Goal: Contribute content: Add original content to the website for others to see

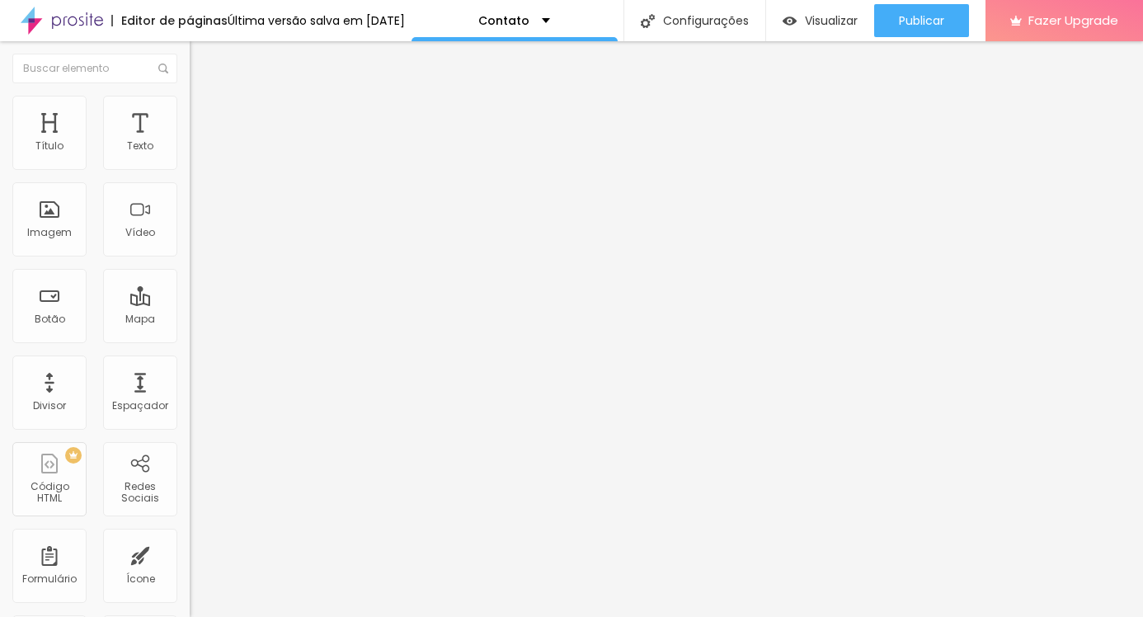
click at [190, 112] on li "Avançado" at bounding box center [285, 120] width 190 height 16
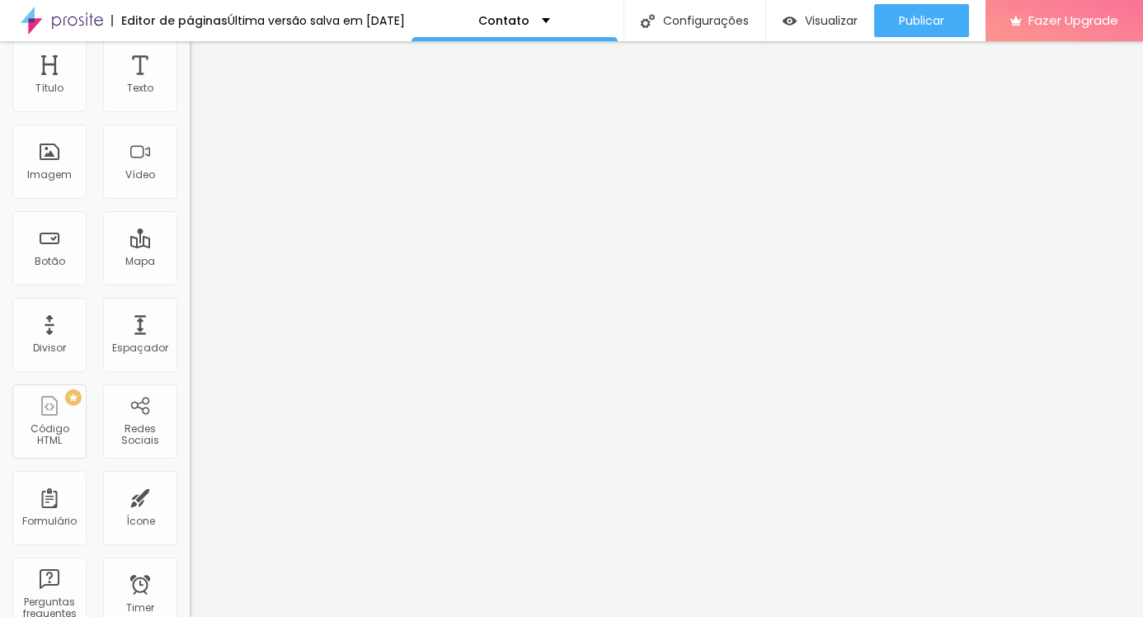
scroll to position [59, 0]
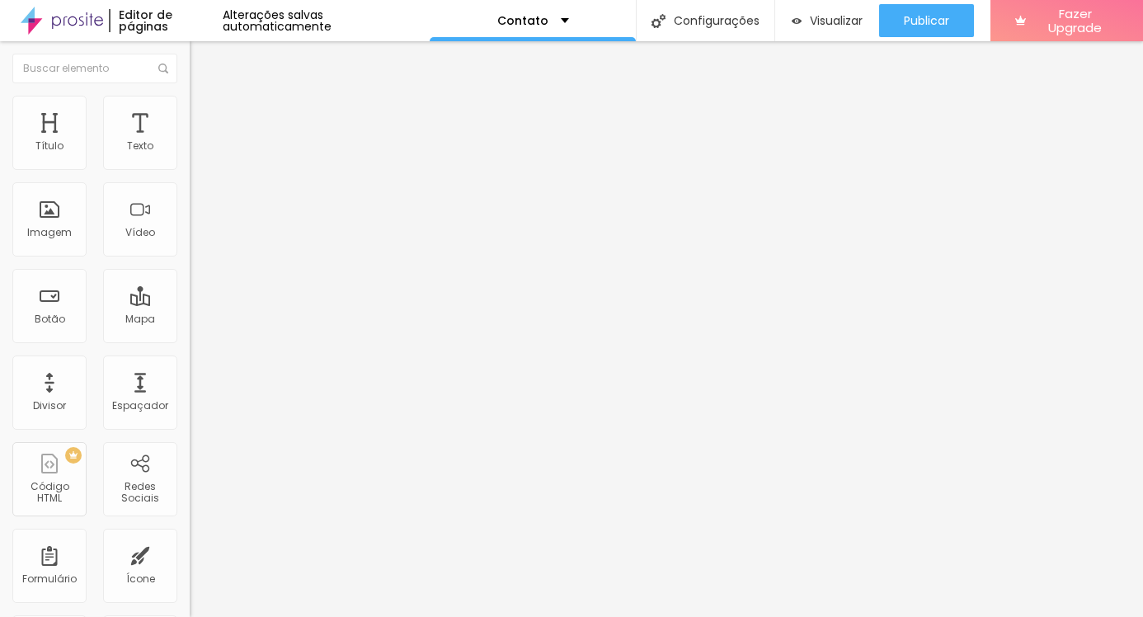
scroll to position [0, 0]
click at [190, 97] on img at bounding box center [197, 103] width 15 height 15
type input "95"
type input "90"
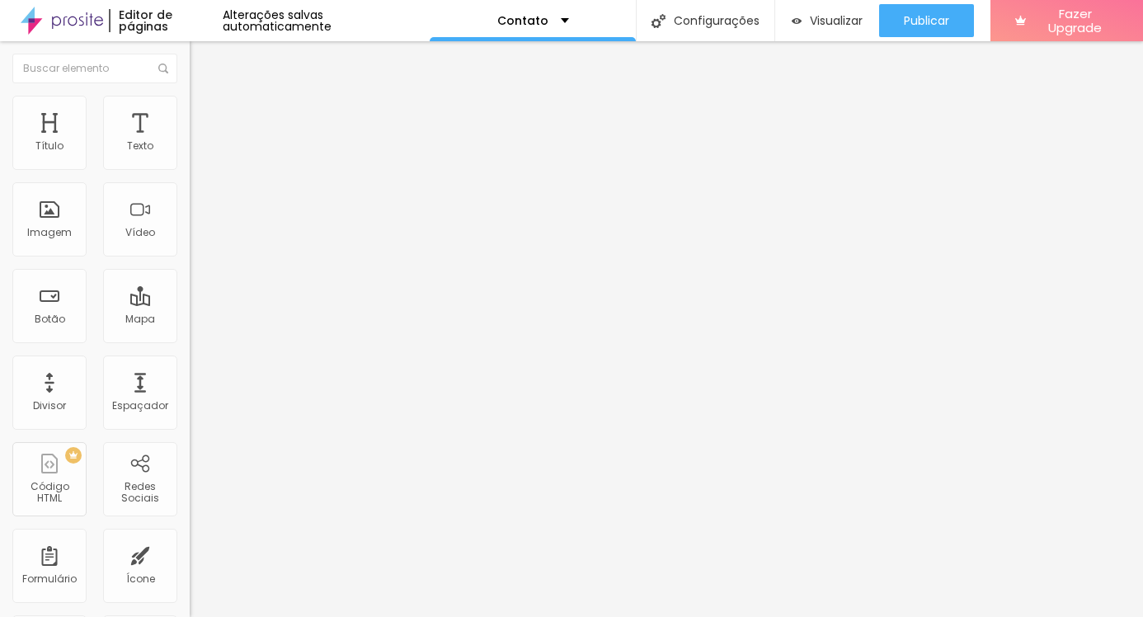
type input "90"
type input "85"
type input "80"
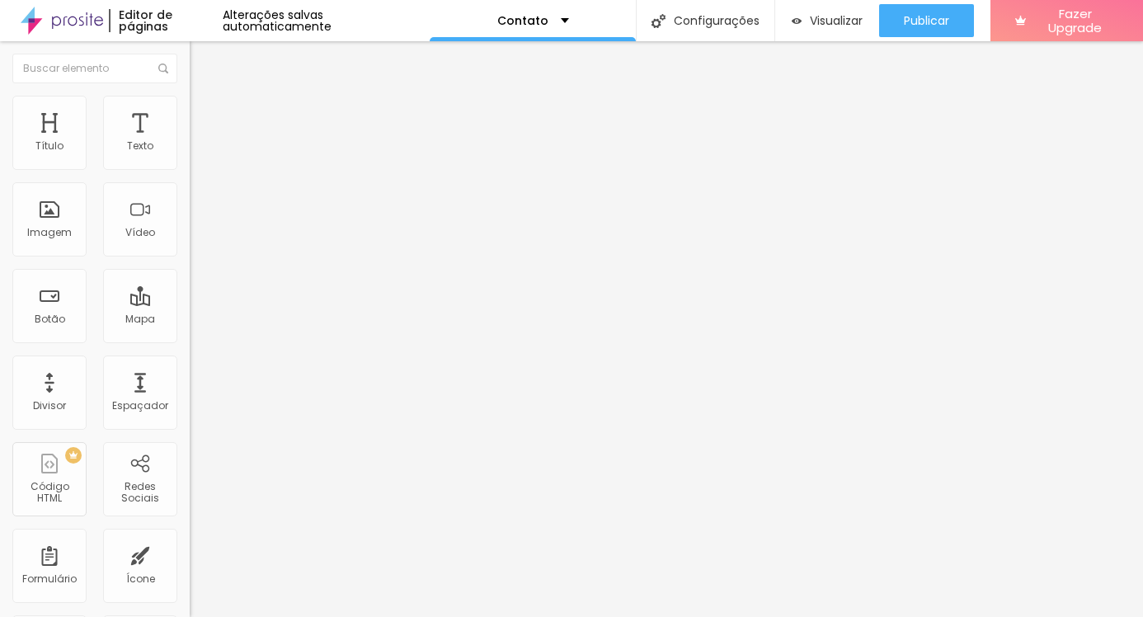
type input "75"
type input "70"
type input "65"
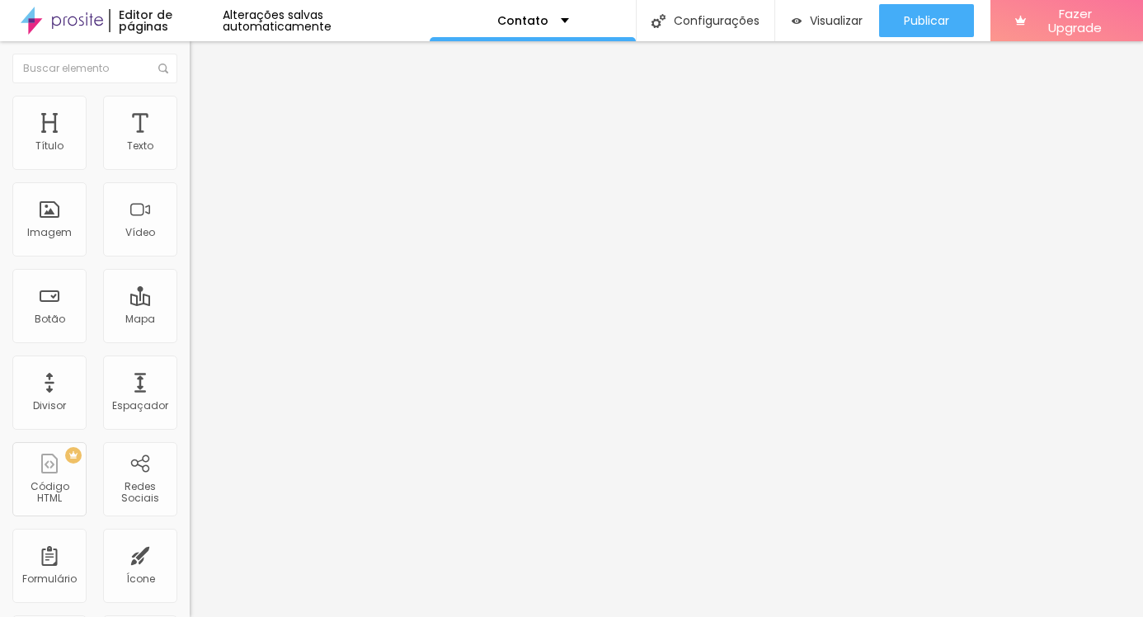
type input "65"
type input "70"
type input "75"
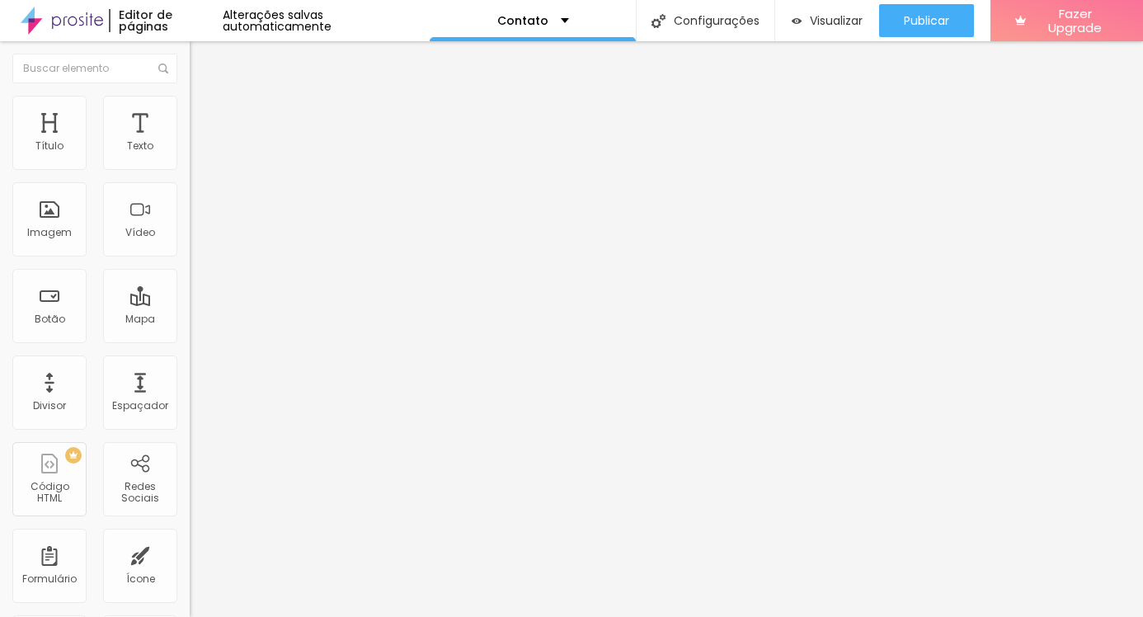
type input "80"
type input "85"
type input "90"
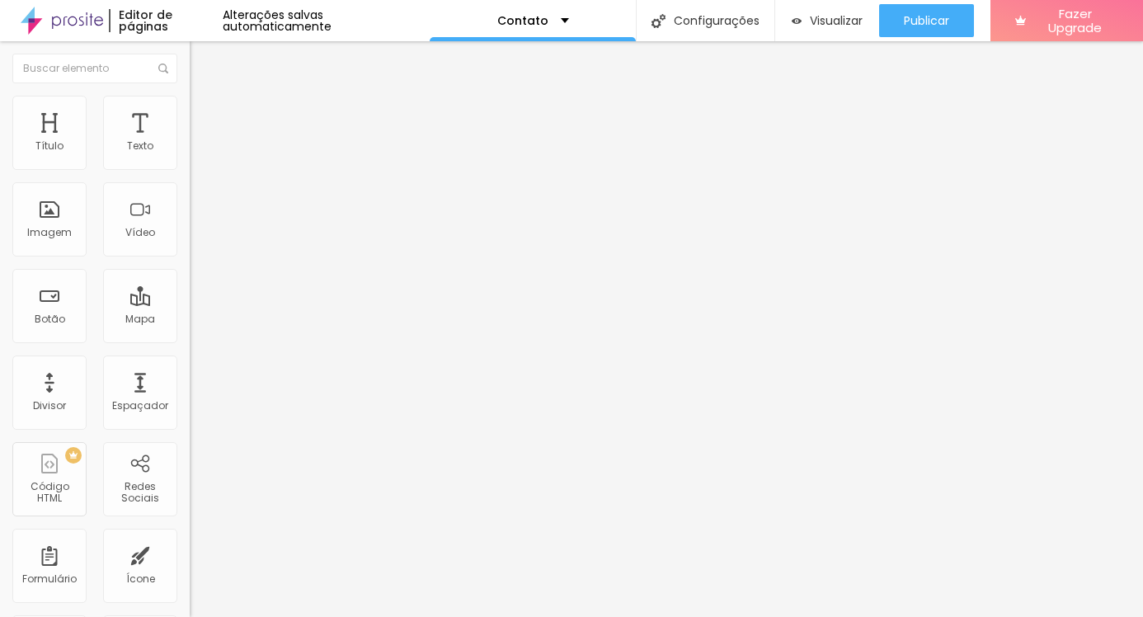
type input "90"
type input "95"
type input "100"
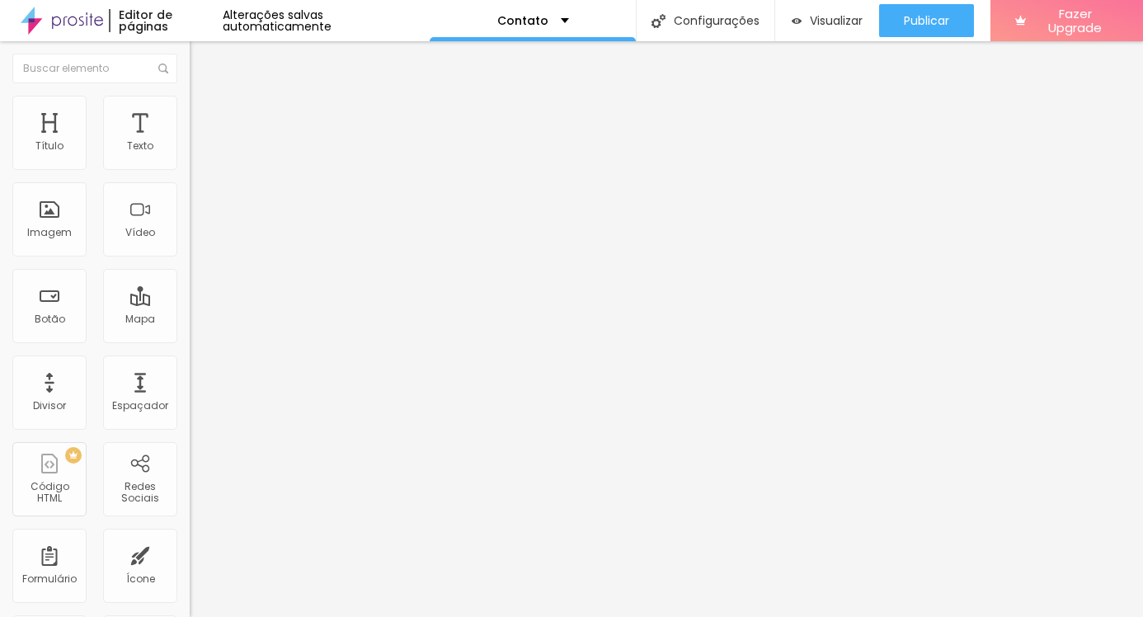
drag, startPoint x: 159, startPoint y: 181, endPoint x: 332, endPoint y: 191, distance: 173.4
click at [332, 191] on div "Título Texto Imagem Vídeo Botão Mapa Divisor Espaçador PREMIUM Código HTML Rede…" at bounding box center [571, 329] width 1143 height 576
click at [190, 96] on li "Conteúdo" at bounding box center [285, 87] width 190 height 16
click at [190, 128] on li "Avançado" at bounding box center [285, 120] width 190 height 16
click at [202, 61] on img "button" at bounding box center [208, 60] width 13 height 13
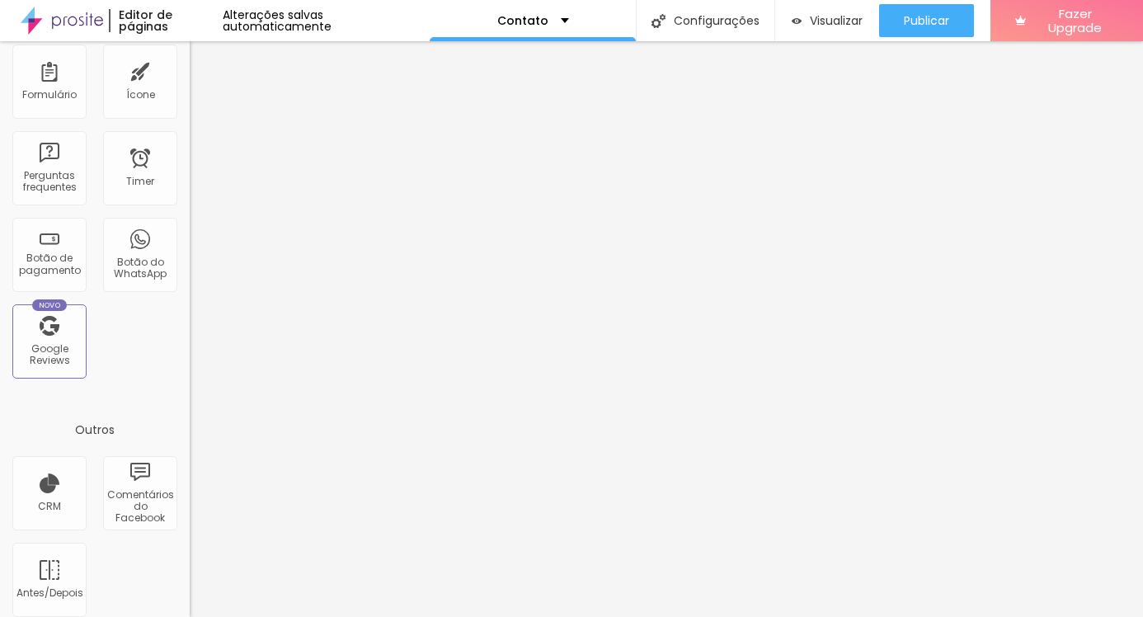
scroll to position [486, 0]
click at [68, 352] on div "Google Reviews" at bounding box center [48, 353] width 65 height 24
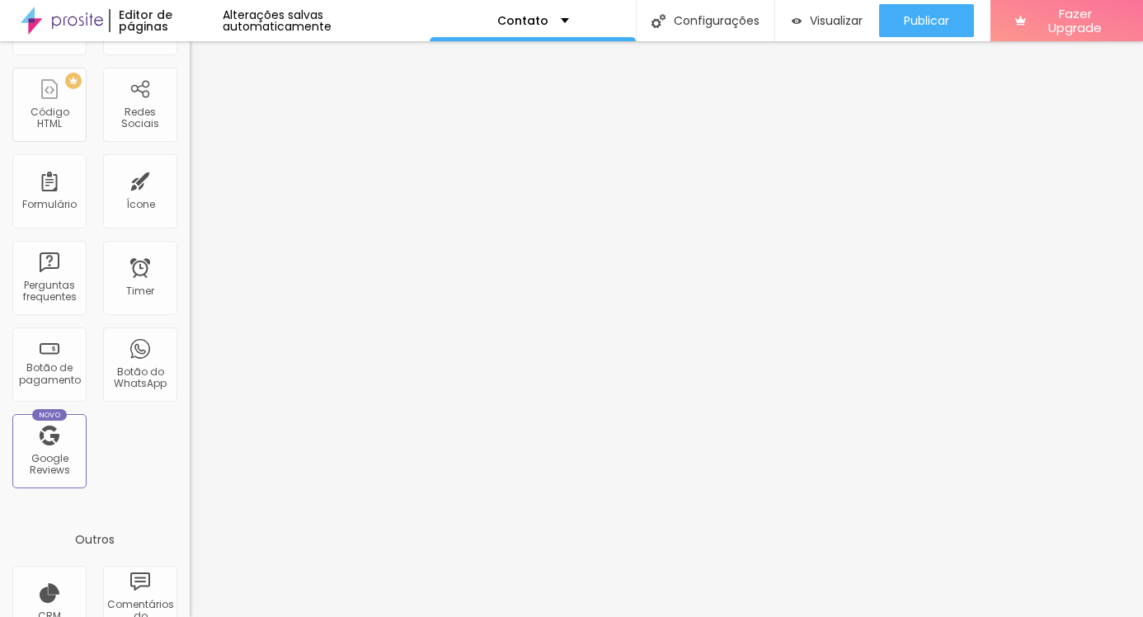
scroll to position [380, 0]
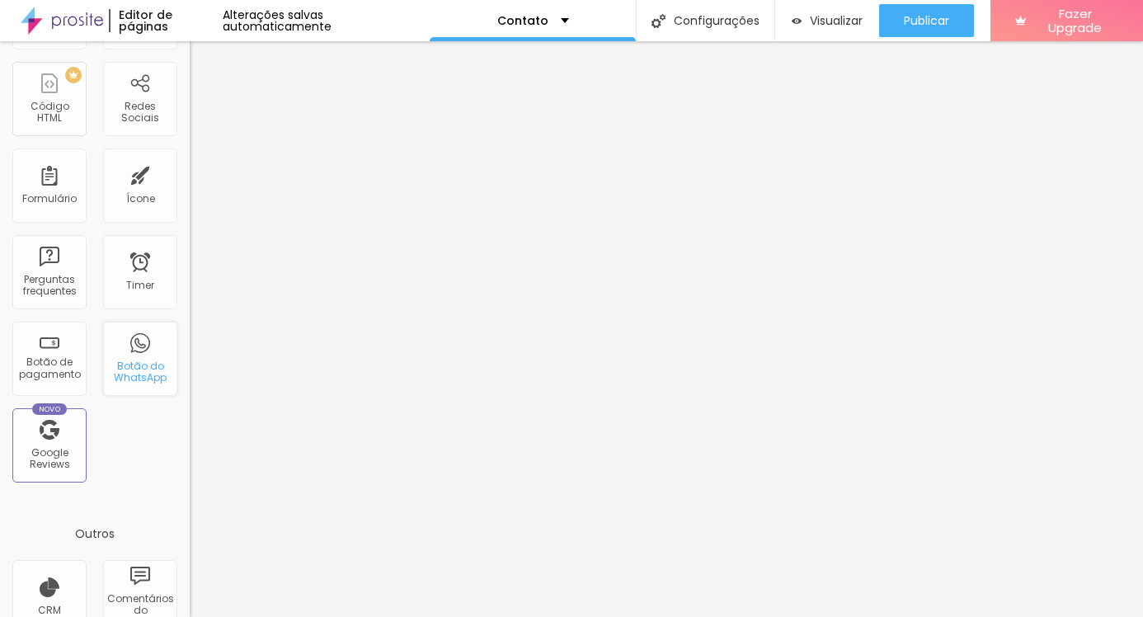
click at [150, 365] on div "Botão do WhatsApp" at bounding box center [139, 372] width 65 height 24
click at [129, 378] on div "Botão do WhatsApp" at bounding box center [139, 372] width 65 height 24
click at [148, 336] on div "Botão do WhatsApp" at bounding box center [140, 359] width 74 height 74
click at [147, 365] on div "Botão do WhatsApp" at bounding box center [139, 372] width 65 height 24
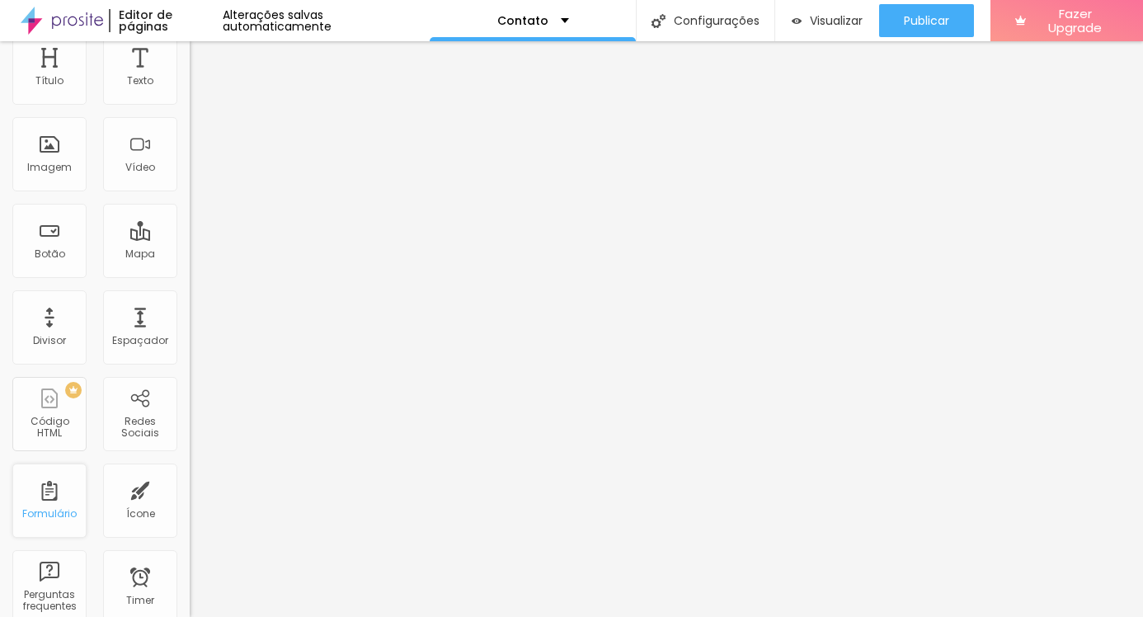
scroll to position [14, 0]
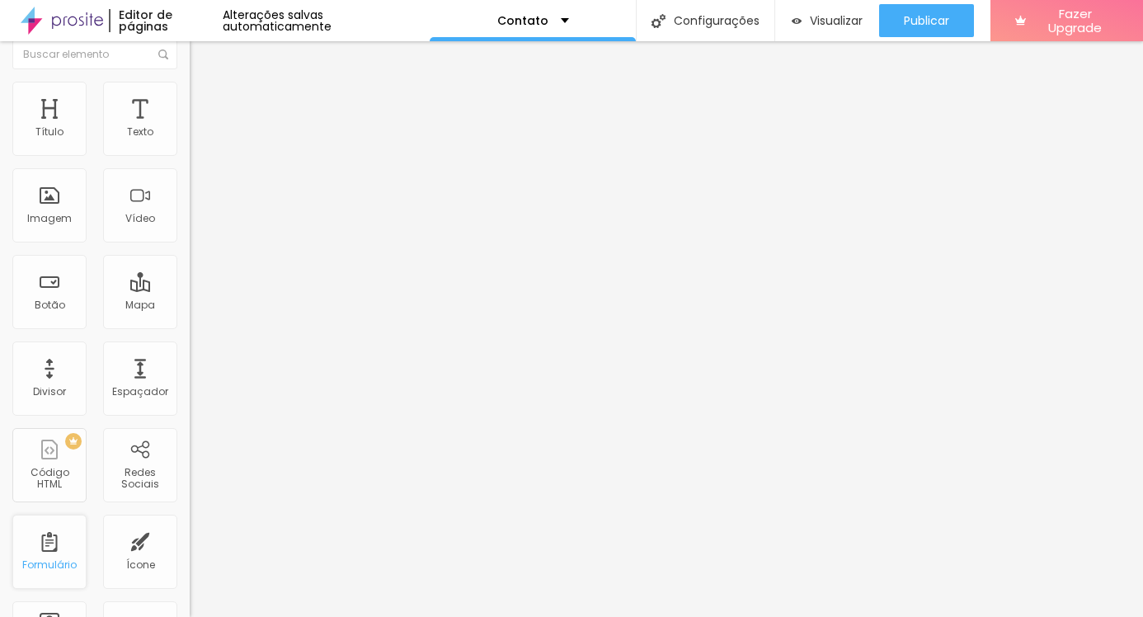
click at [35, 561] on div "Formulário" at bounding box center [49, 565] width 54 height 12
click at [44, 555] on div "Formulário" at bounding box center [49, 552] width 74 height 74
click at [53, 101] on div "Título" at bounding box center [49, 119] width 74 height 74
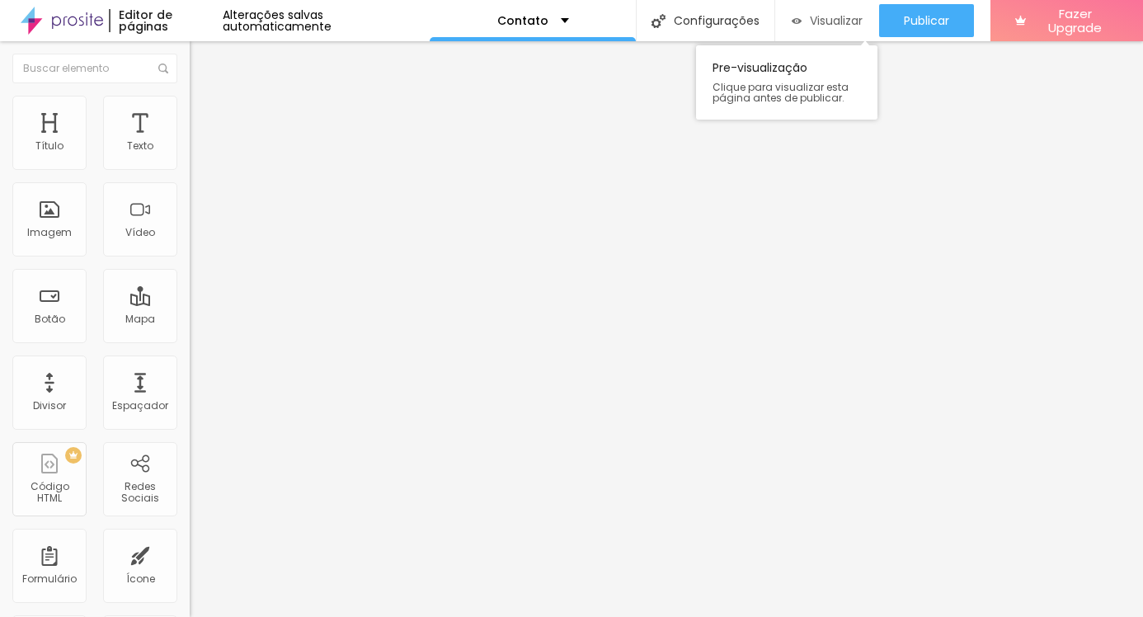
scroll to position [0, 0]
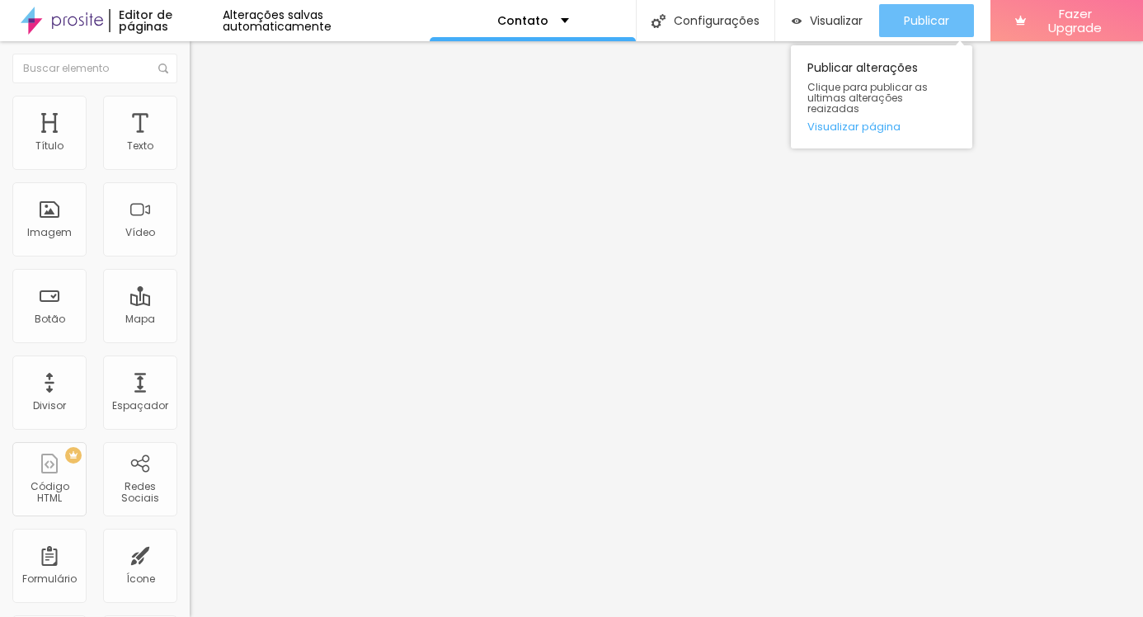
click at [939, 17] on span "Publicar" at bounding box center [926, 20] width 45 height 13
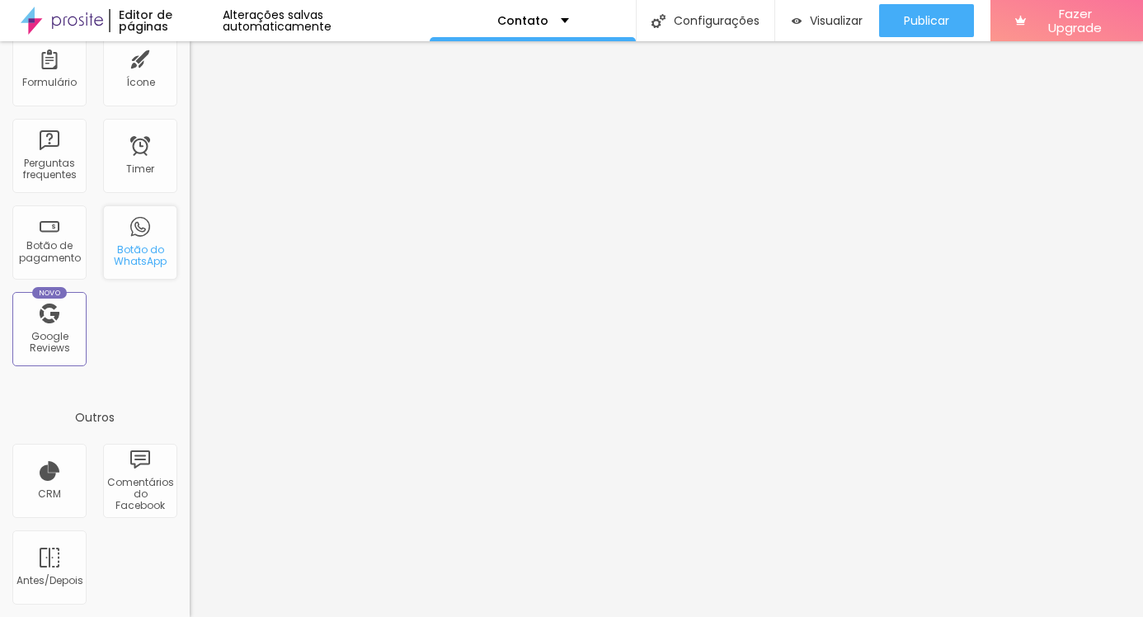
scroll to position [500, 0]
click at [137, 256] on div "Botão do WhatsApp" at bounding box center [139, 256] width 65 height 24
click at [136, 256] on div "Botão do WhatsApp" at bounding box center [139, 256] width 65 height 24
click at [125, 256] on div "Botão do WhatsApp" at bounding box center [139, 256] width 65 height 24
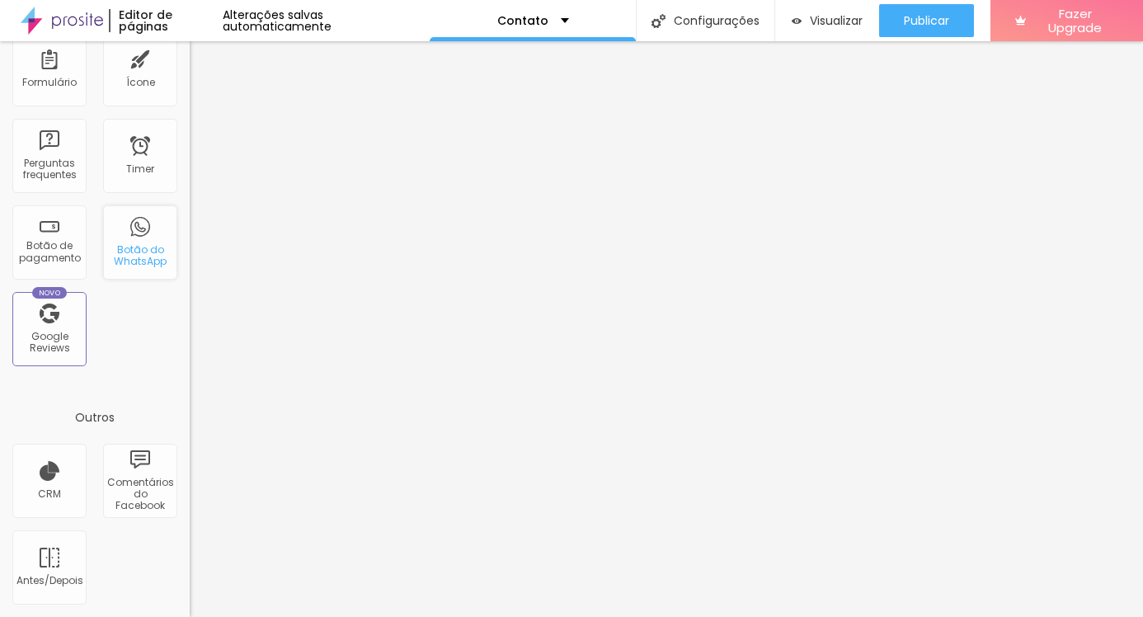
click at [137, 238] on div "Botão do WhatsApp" at bounding box center [140, 242] width 74 height 74
click at [137, 393] on div "Título Texto Imagem Vídeo Botão Mapa Divisor Espaçador PREMIUM Código HTML Rede…" at bounding box center [95, 108] width 190 height 1018
click at [47, 327] on div "Novo Google Reviews" at bounding box center [49, 329] width 74 height 74
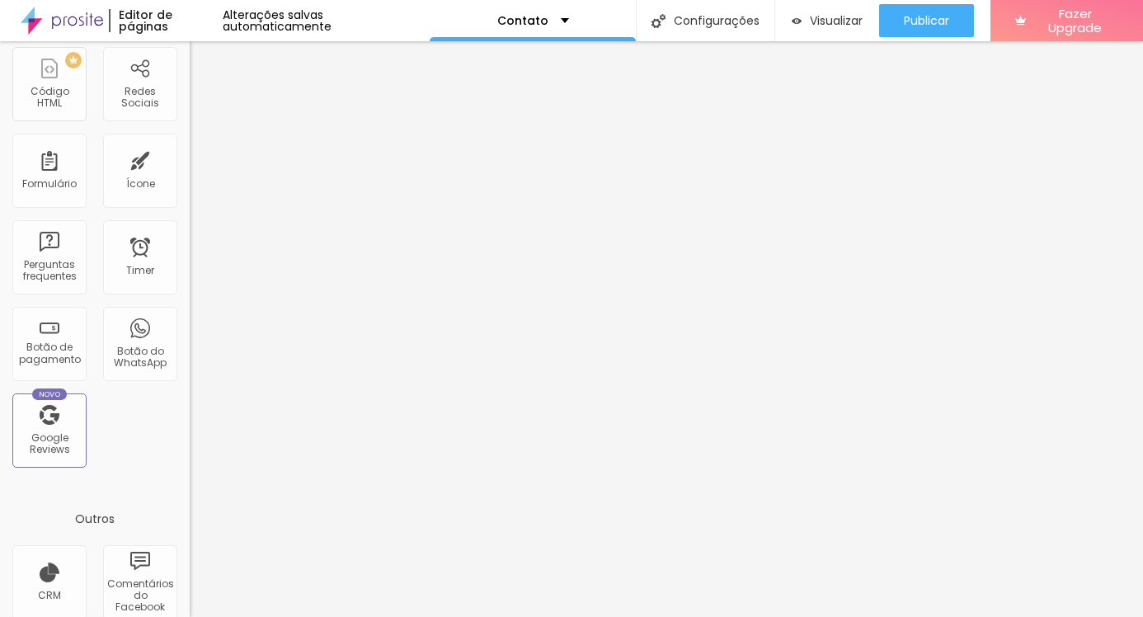
scroll to position [360, 0]
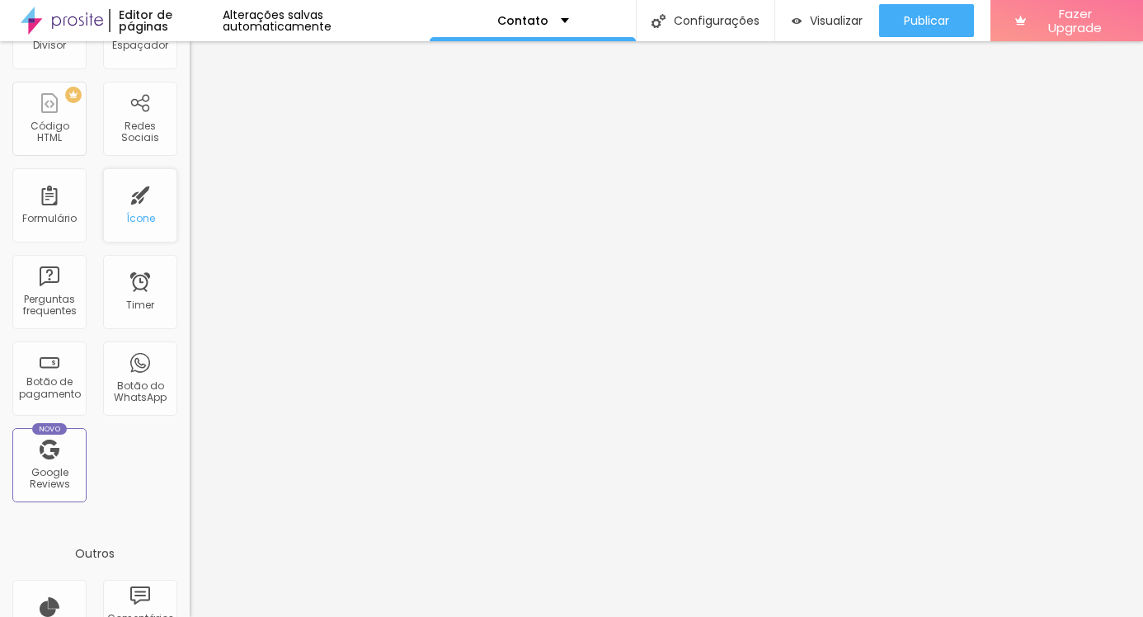
click at [135, 189] on div "Ícone" at bounding box center [140, 205] width 74 height 74
click at [144, 220] on div "Ícone" at bounding box center [140, 219] width 29 height 12
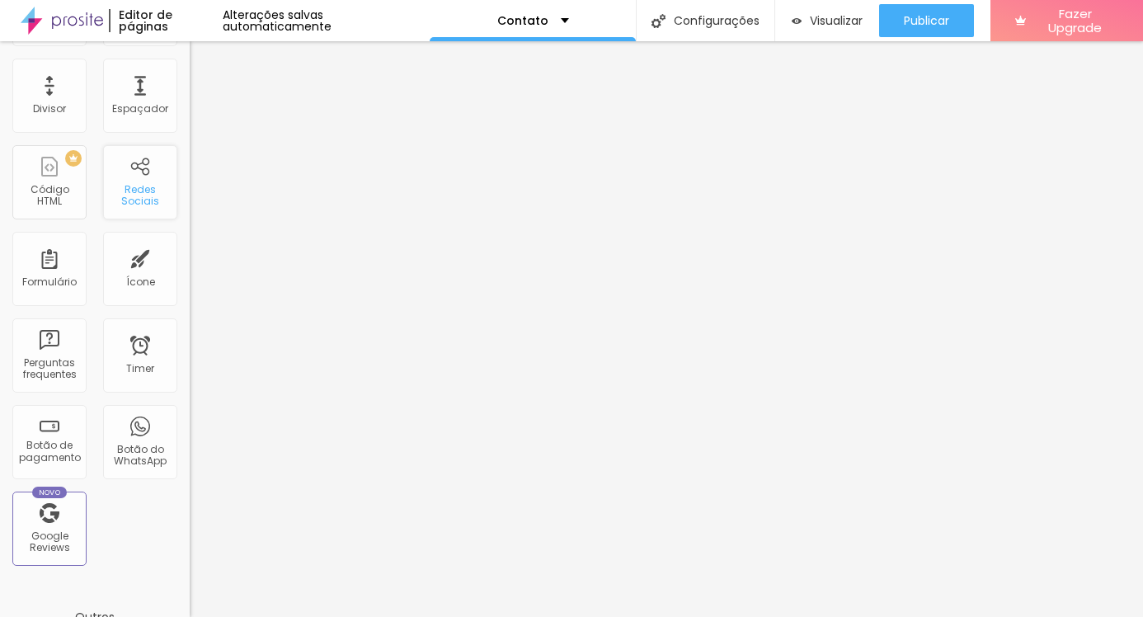
click at [132, 205] on div "Redes Sociais" at bounding box center [139, 196] width 65 height 24
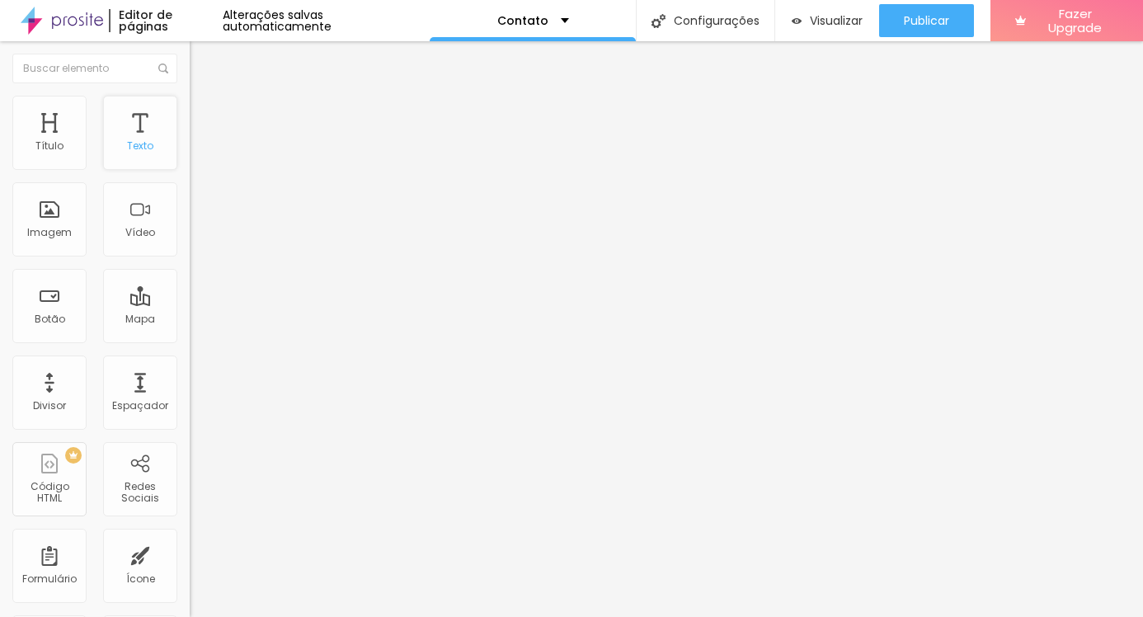
scroll to position [0, 0]
click at [139, 132] on div "Texto" at bounding box center [140, 133] width 74 height 74
click at [144, 224] on div "Vídeo" at bounding box center [140, 219] width 74 height 74
click at [78, 219] on div "Imagem" at bounding box center [49, 219] width 74 height 74
click at [76, 148] on div "Título" at bounding box center [49, 133] width 74 height 74
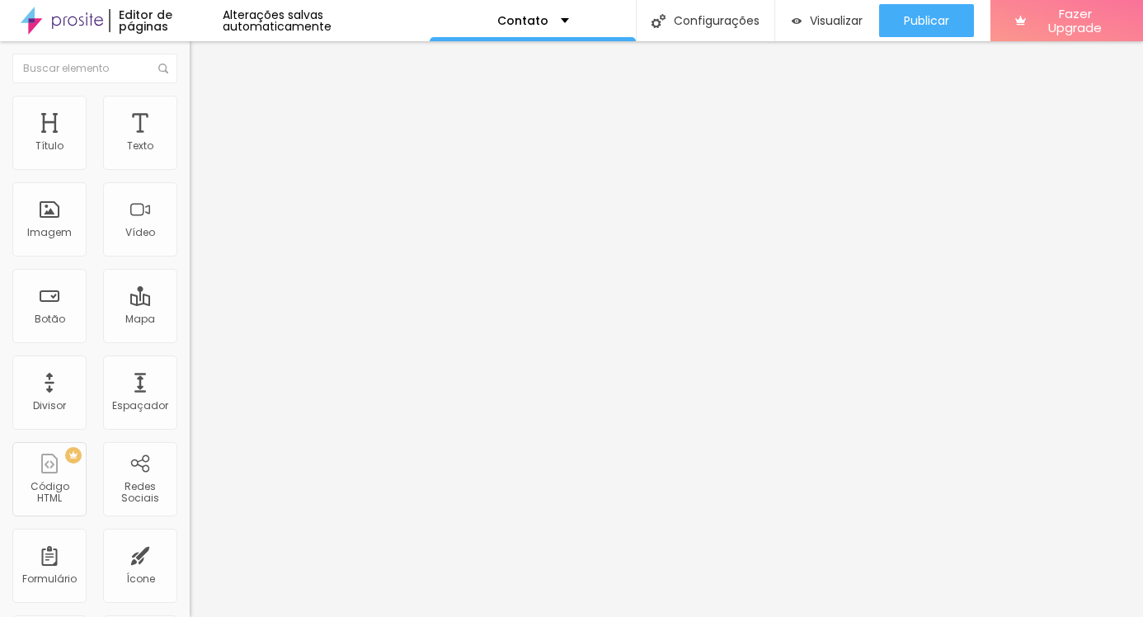
click at [202, 56] on img "button" at bounding box center [208, 60] width 13 height 13
click at [190, 167] on img at bounding box center [196, 173] width 12 height 12
type input "https://"
click at [202, 59] on img "button" at bounding box center [208, 60] width 13 height 13
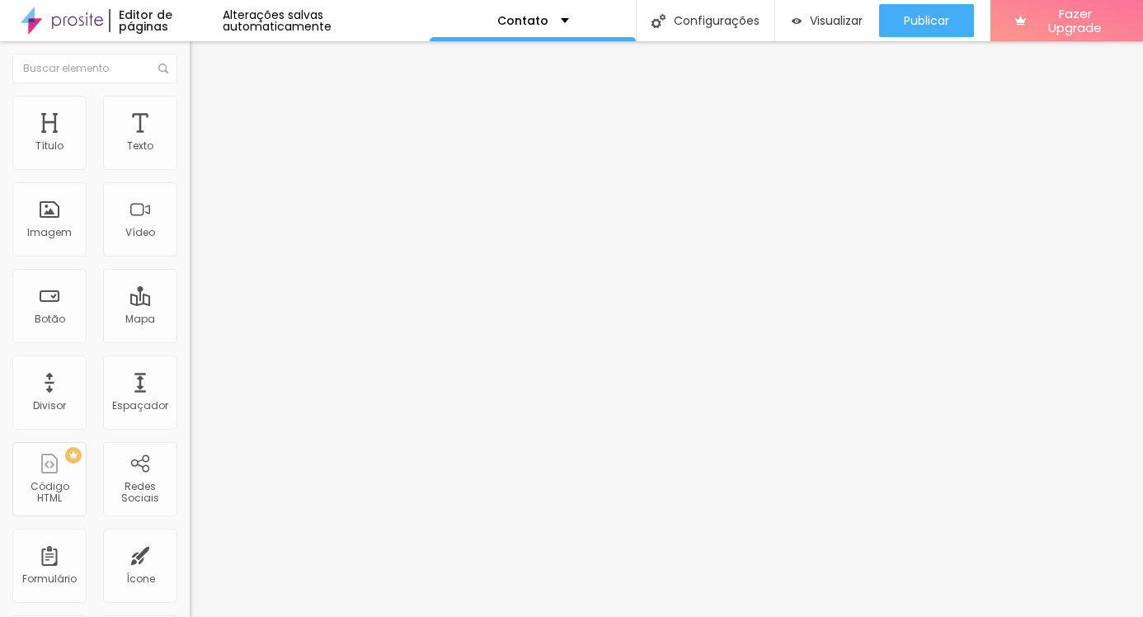
click at [190, 168] on input "text" at bounding box center [289, 160] width 198 height 16
click at [190, 193] on div "+ 55" at bounding box center [285, 341] width 190 height 346
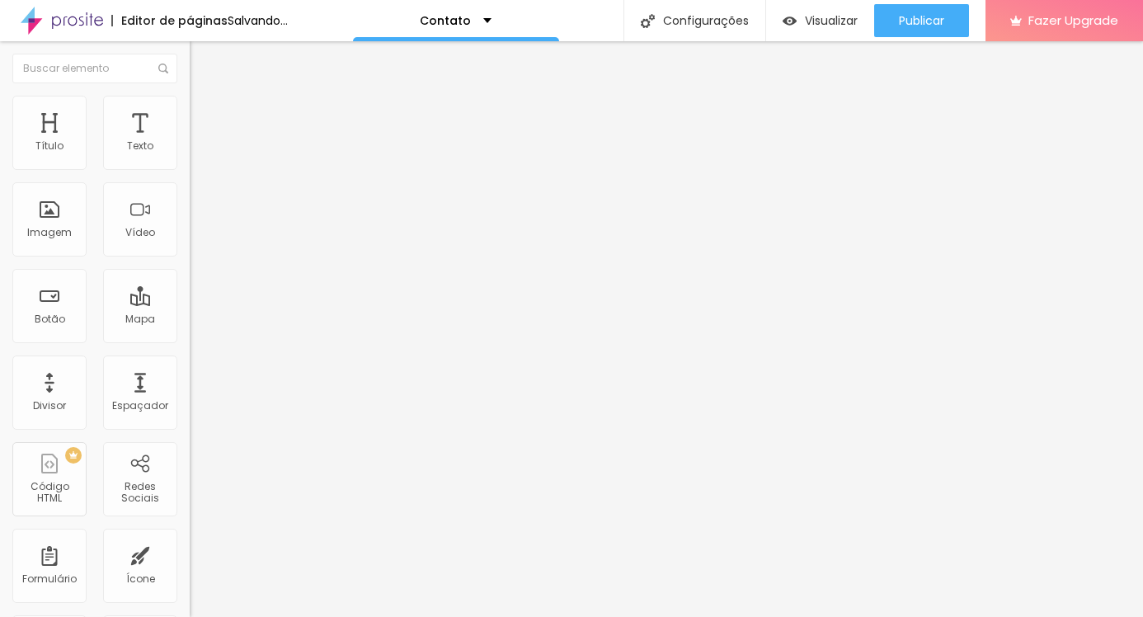
click at [190, 168] on input "text" at bounding box center [289, 160] width 198 height 16
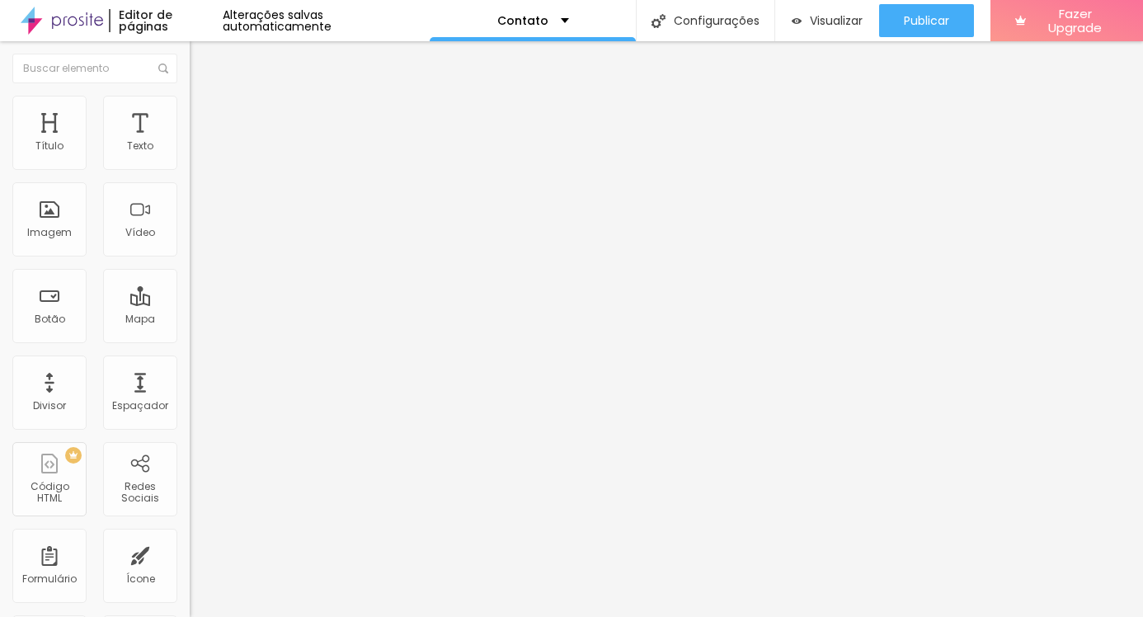
type input "234492270"
click at [190, 570] on textarea "Olá, cheguei até você pela página {page_title} e gostaria de mais informações" at bounding box center [283, 584] width 186 height 28
drag, startPoint x: 124, startPoint y: 307, endPoint x: 73, endPoint y: 308, distance: 50.3
click at [190, 570] on textarea "Olá, cheguei até você pela página {page_title} e gostaria de mais informações" at bounding box center [283, 584] width 186 height 28
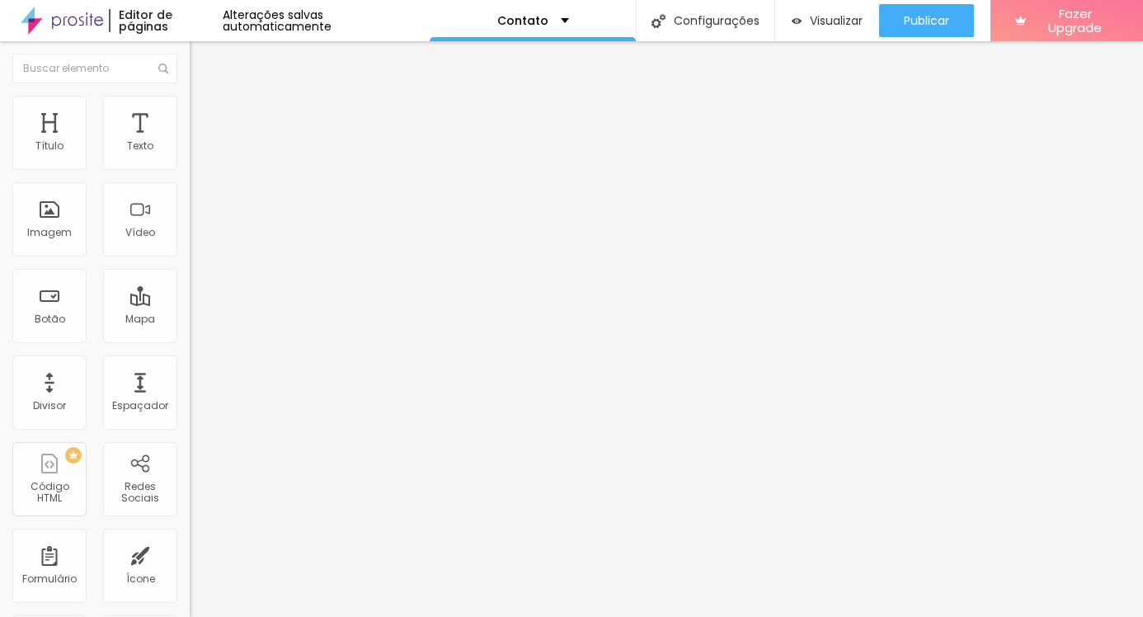
drag, startPoint x: 127, startPoint y: 306, endPoint x: 64, endPoint y: 301, distance: 62.9
click at [190, 570] on textarea "Olá, cheguei até você pela página {page_title} e gostaria de mais informações" at bounding box center [283, 584] width 186 height 28
click at [190, 570] on textarea "Olá, cheguei até você pela sua página profissional e gostaria de mais informaçõ…" at bounding box center [283, 584] width 186 height 28
type textarea "Olá, cheguei até você pela sua página profissional e gostaria de mais informaçõ…"
click at [190, 119] on img at bounding box center [197, 116] width 15 height 15
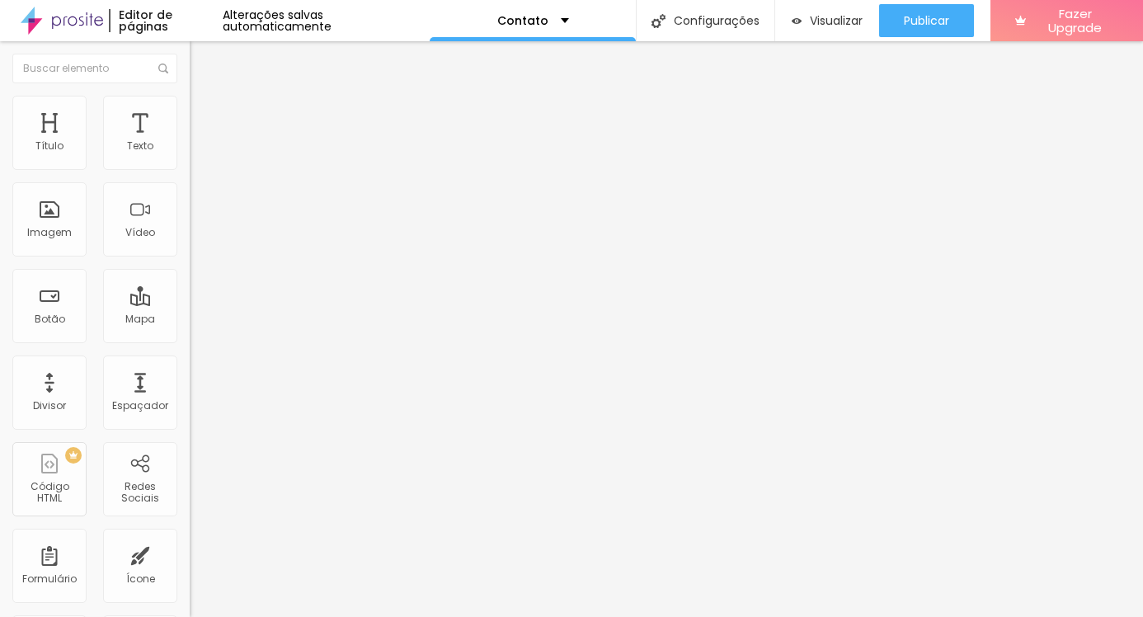
click at [190, 271] on button at bounding box center [201, 279] width 23 height 17
radio input "false"
click at [196, 273] on img at bounding box center [201, 278] width 10 height 10
radio input "false"
radio input "true"
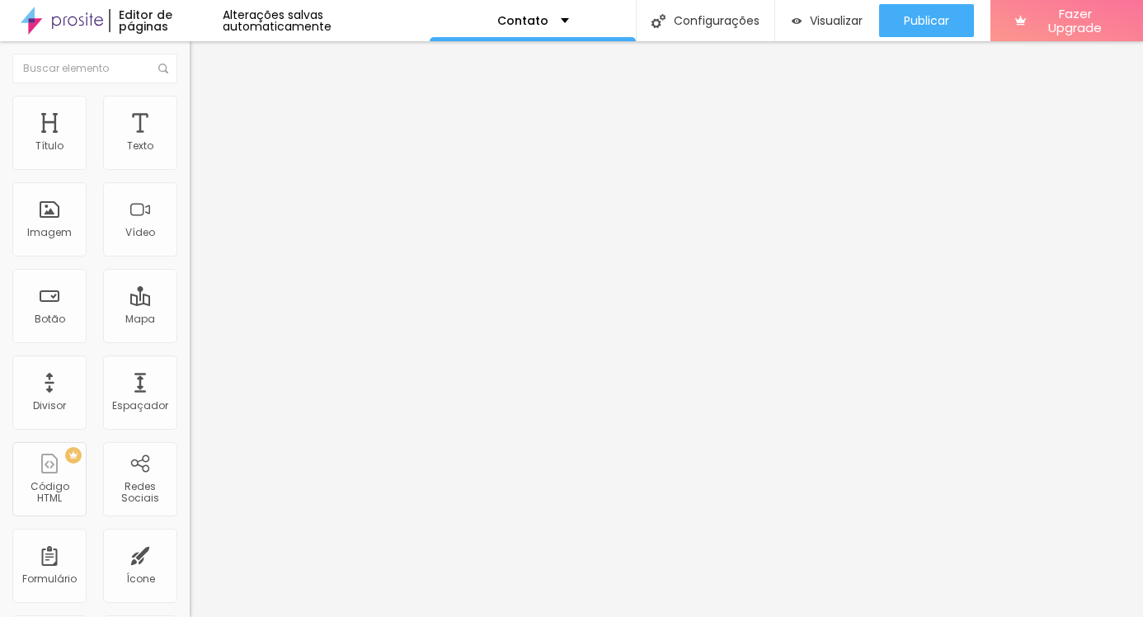
click at [196, 273] on img at bounding box center [201, 278] width 10 height 10
radio input "true"
radio input "false"
click at [196, 273] on img at bounding box center [201, 278] width 10 height 10
radio input "false"
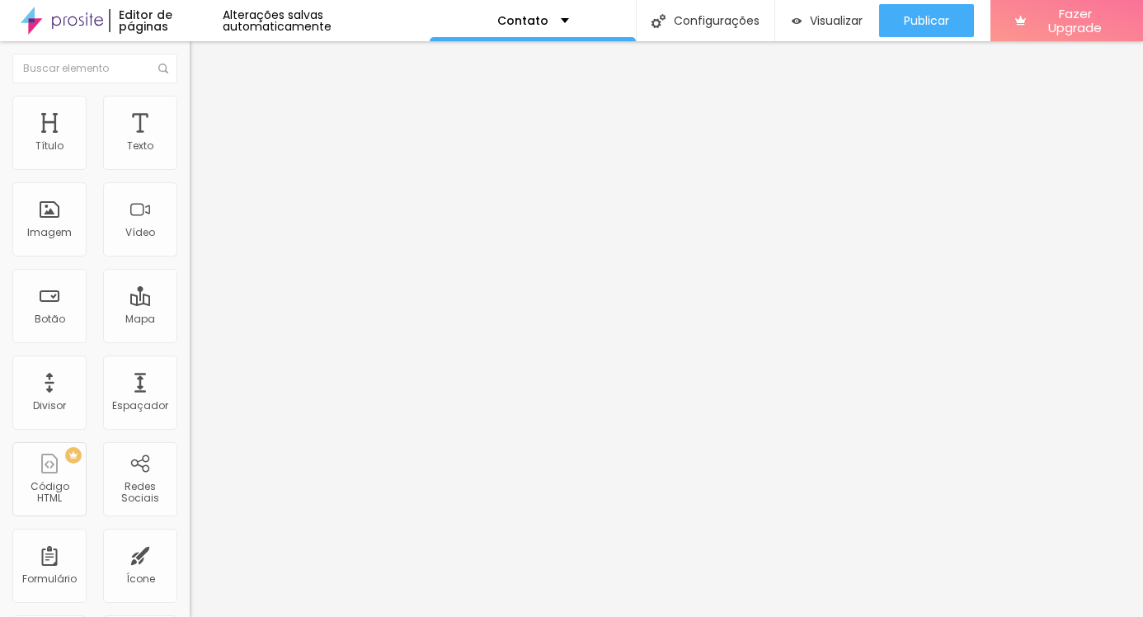
click at [196, 273] on img at bounding box center [201, 278] width 10 height 10
radio input "false"
radio input "true"
click at [196, 273] on img at bounding box center [201, 278] width 10 height 10
radio input "true"
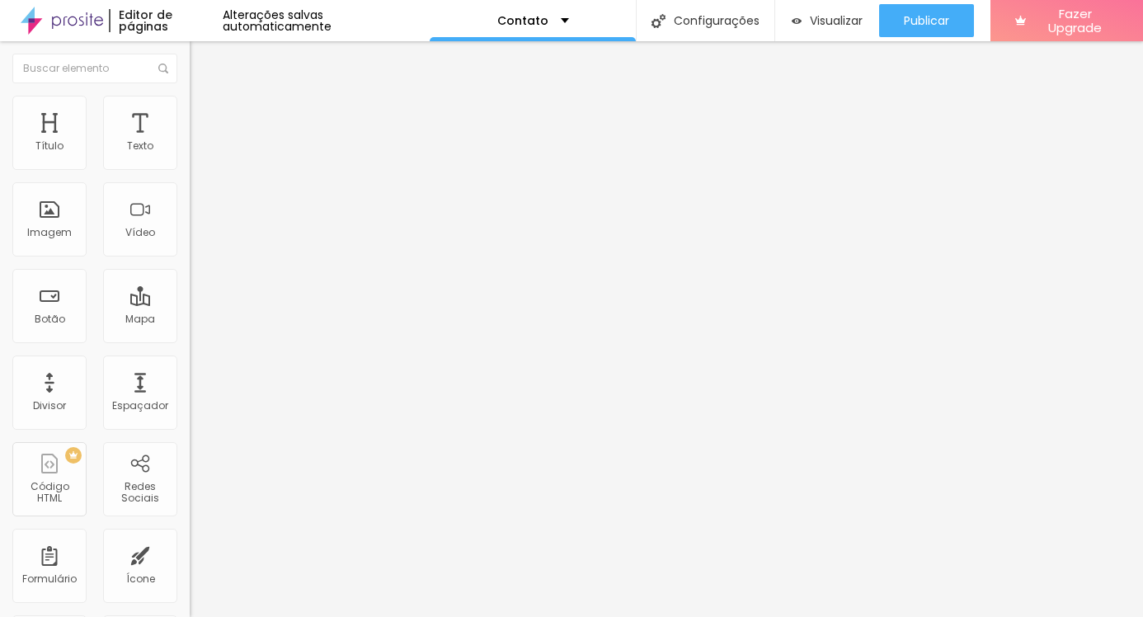
radio input "false"
type input "13"
drag, startPoint x: 60, startPoint y: 264, endPoint x: 32, endPoint y: 257, distance: 28.8
click at [190, 492] on div at bounding box center [285, 499] width 190 height 15
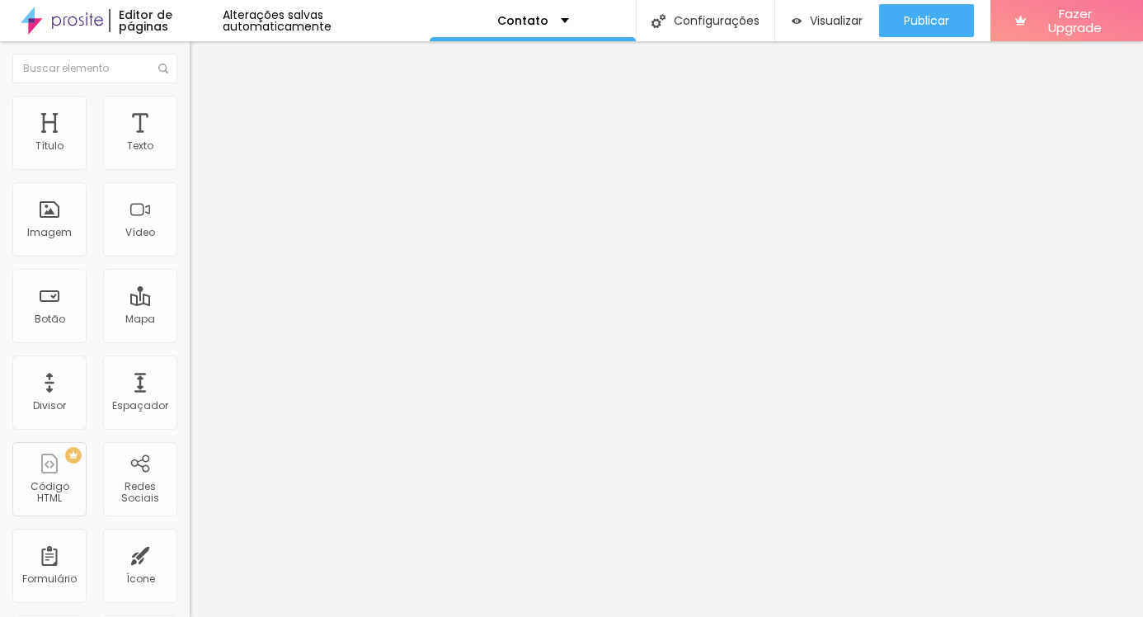
type input "14"
type input "15"
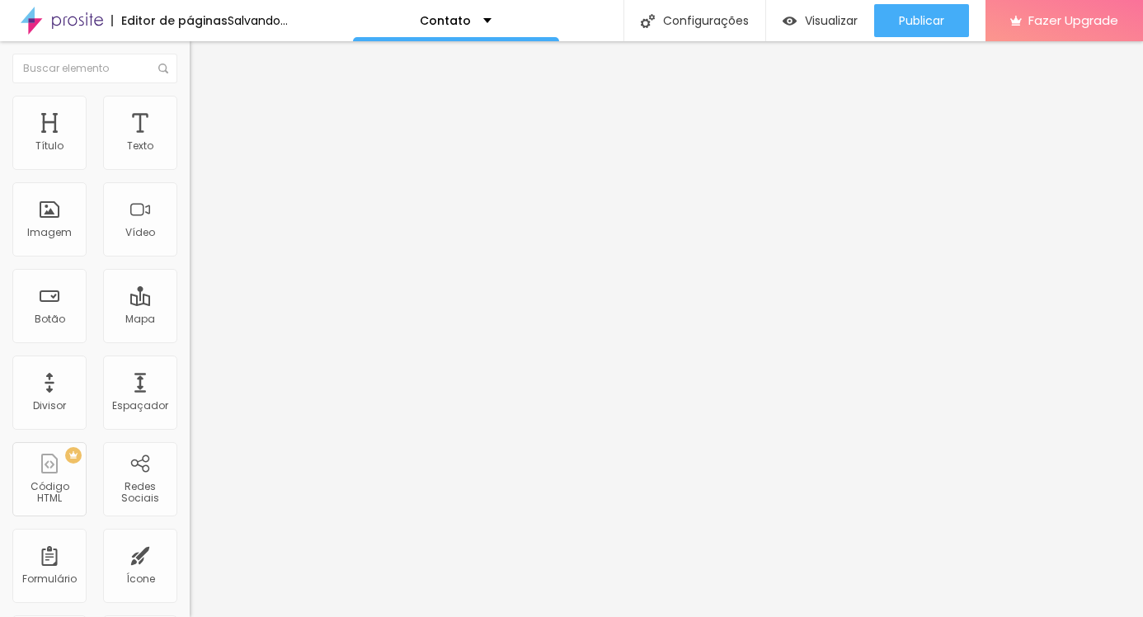
type input "16"
type input "17"
type input "18"
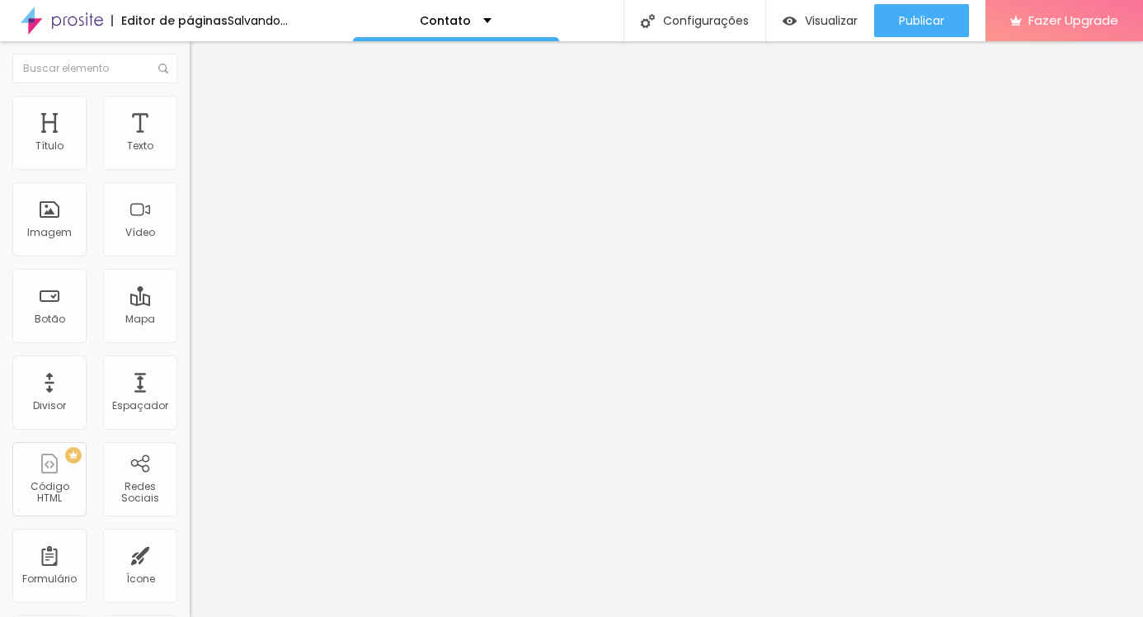
type input "18"
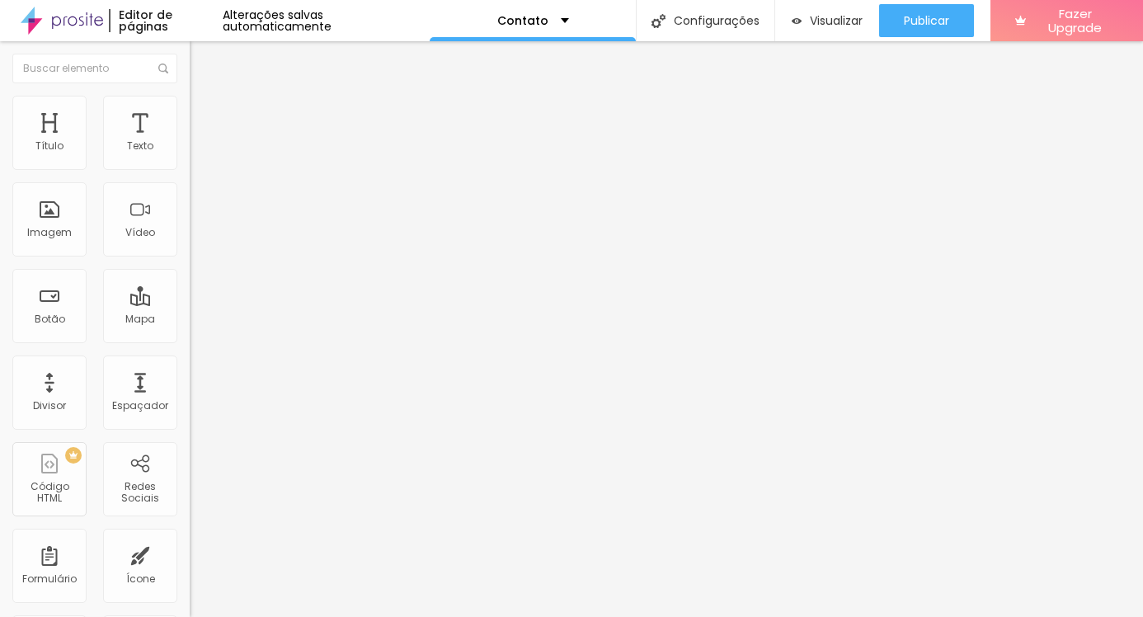
type input "17"
type input "15"
type input "13"
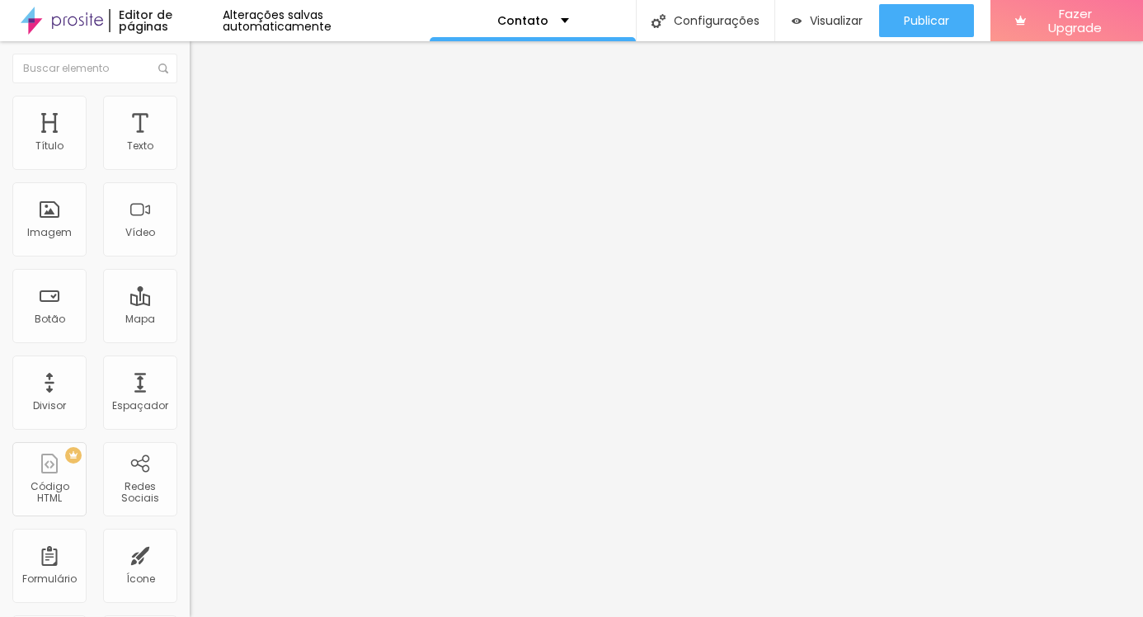
type input "13"
drag, startPoint x: 39, startPoint y: 263, endPoint x: -146, endPoint y: 266, distance: 184.8
click at [0, 266] on html "Editor de páginas Alterações salvas automaticamente Contato Configurações Confi…" at bounding box center [571, 308] width 1143 height 617
click at [190, 541] on span "Verde claro" at bounding box center [219, 548] width 58 height 14
click at [190, 567] on span "Verde escuro" at bounding box center [223, 574] width 66 height 14
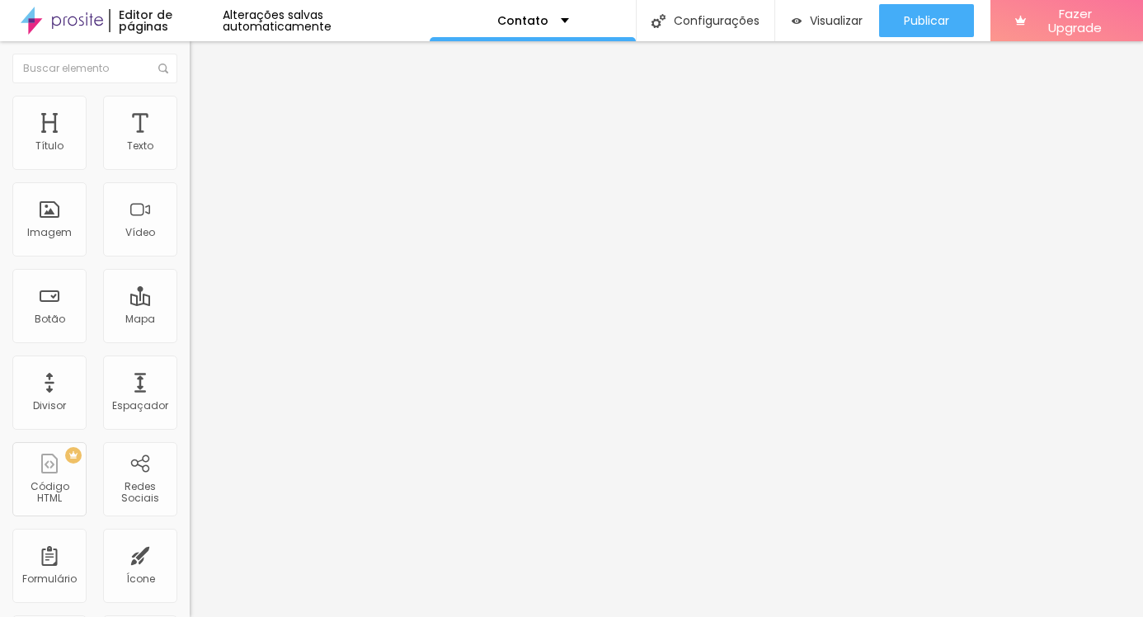
click at [190, 586] on span "Arredondada" at bounding box center [224, 593] width 69 height 14
click at [190, 606] on span "Curvada" at bounding box center [213, 613] width 46 height 14
click at [190, 599] on div "Reta" at bounding box center [285, 604] width 190 height 10
click at [190, 614] on div "Curvada" at bounding box center [285, 619] width 190 height 10
click at [190, 616] on span "Arredondada" at bounding box center [224, 629] width 69 height 14
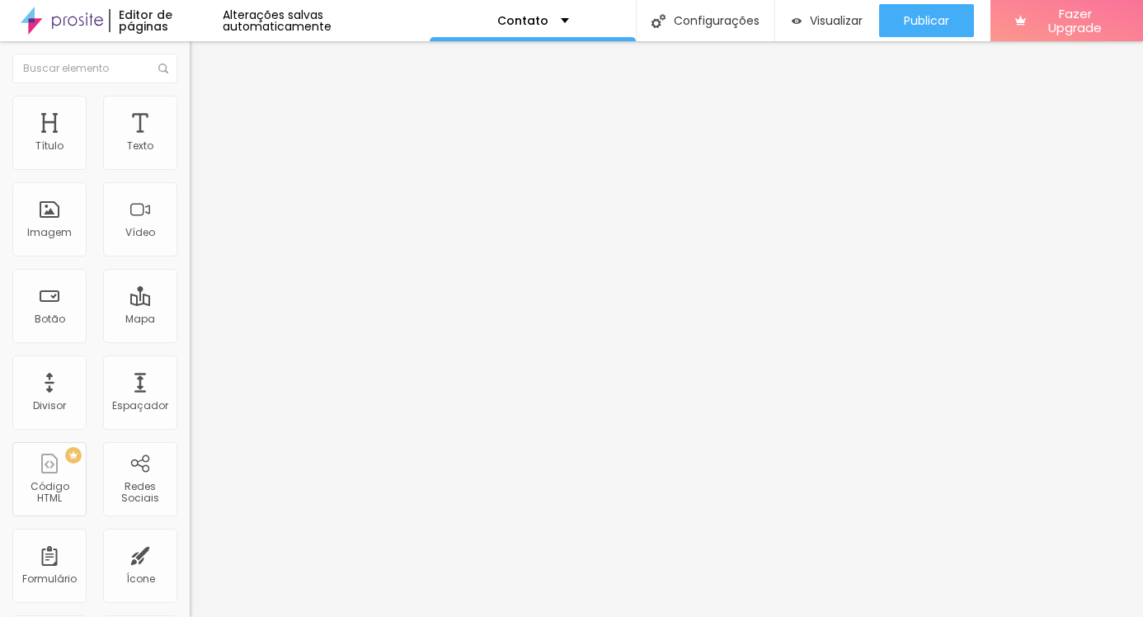
click at [190, 609] on div "Curvada" at bounding box center [285, 614] width 190 height 10
click at [205, 114] on span "Estilo" at bounding box center [218, 107] width 26 height 14
type input "21"
type input "20"
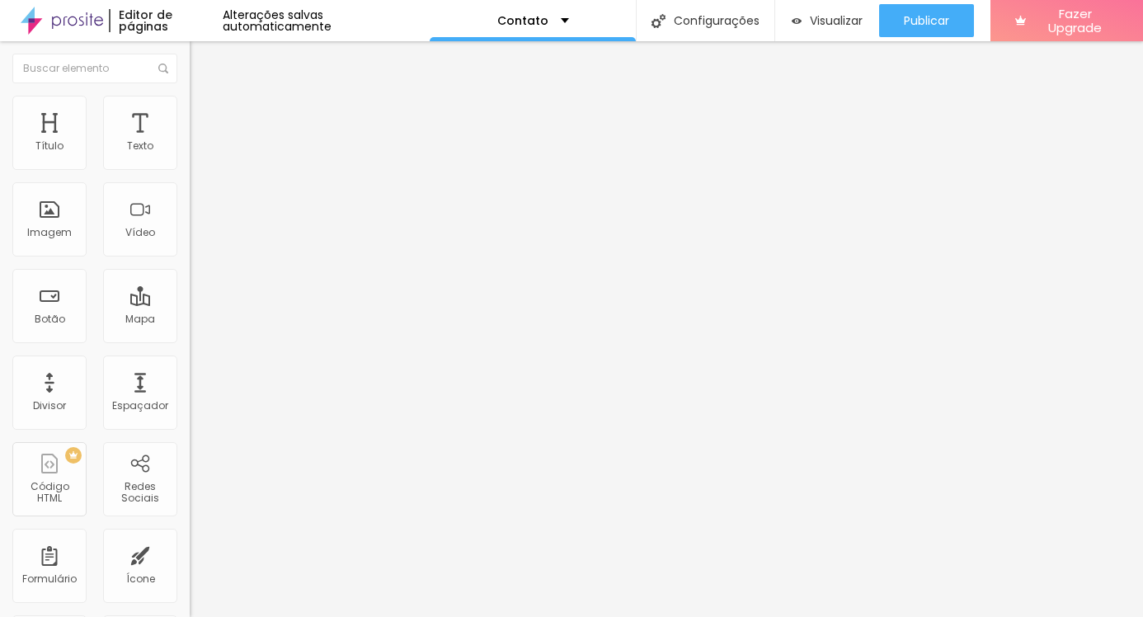
type input "20"
type input "19"
type input "18"
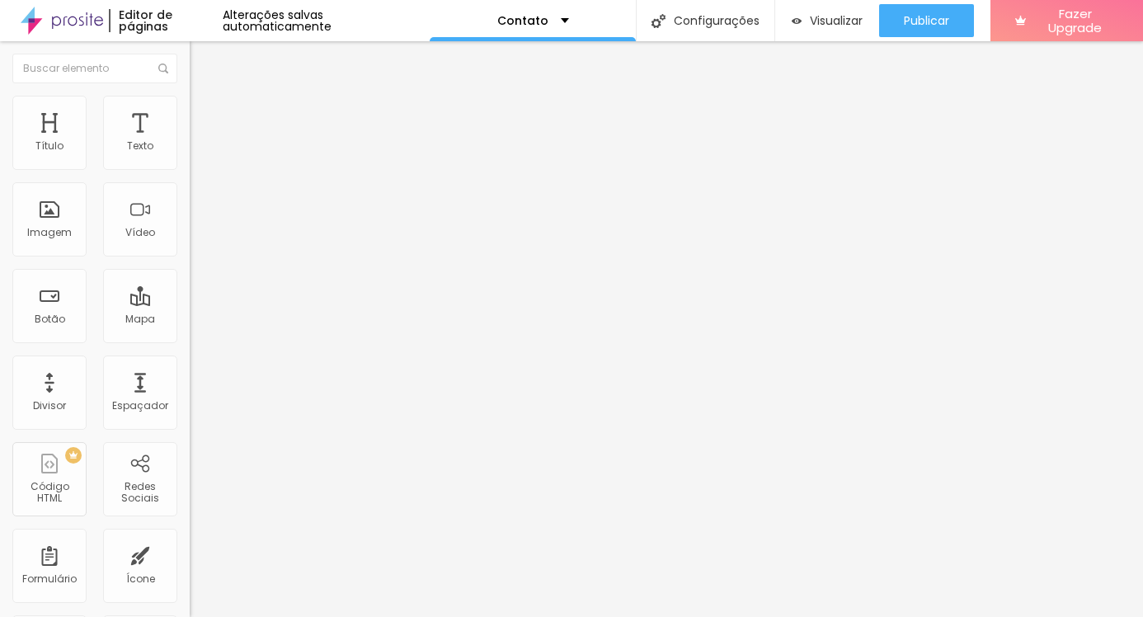
type input "17"
type input "16"
type input "15"
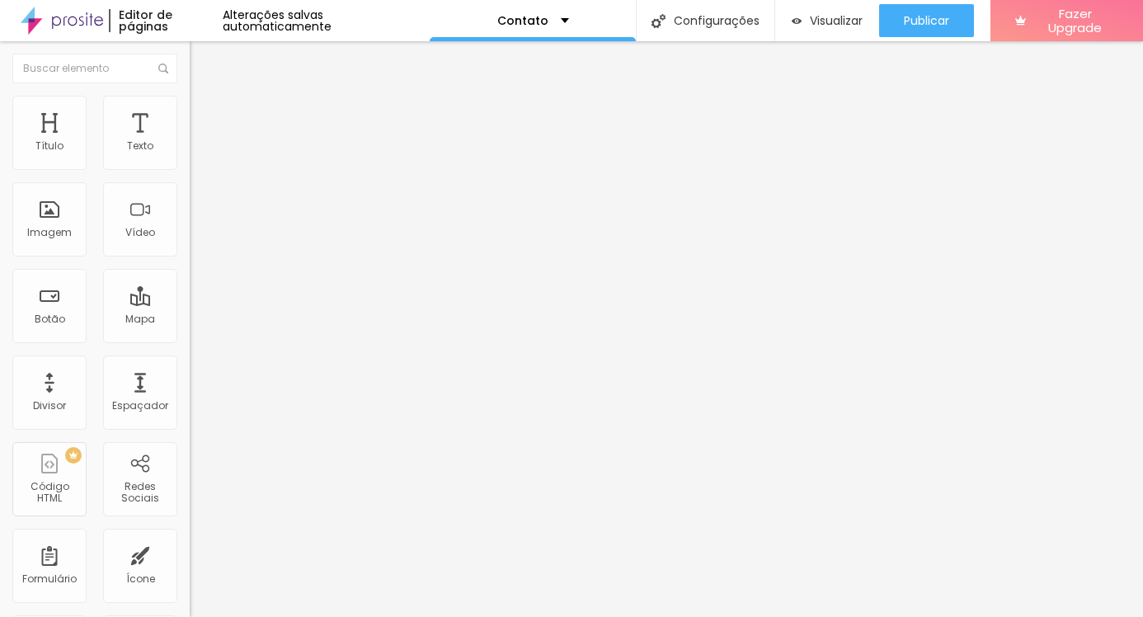
type input "15"
type input "14"
type input "15"
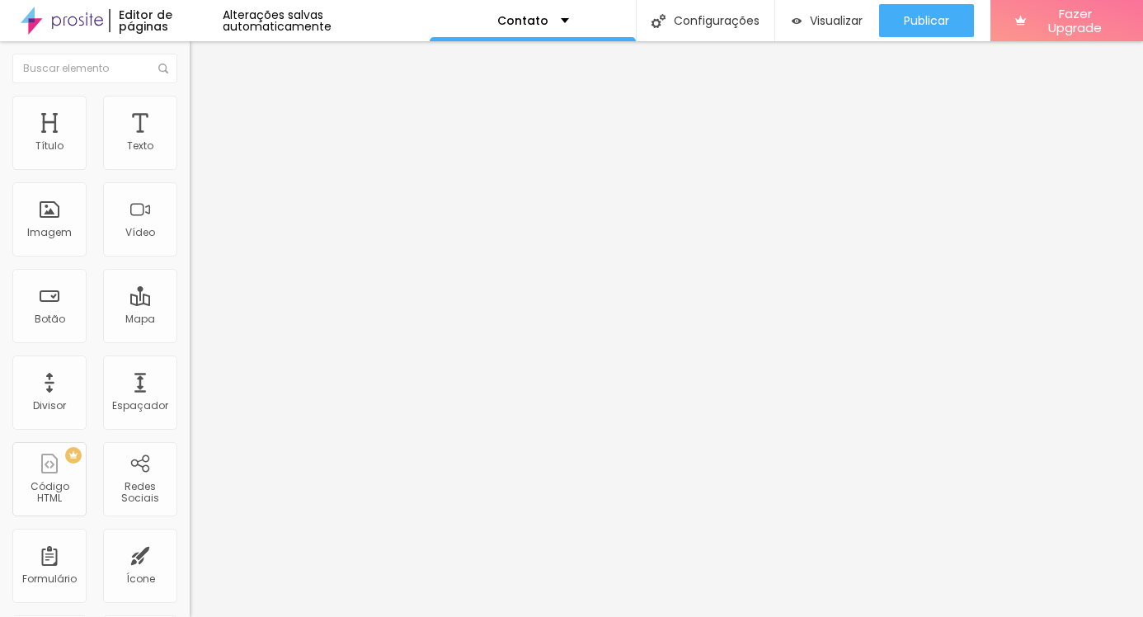
type input "16"
type input "17"
type input "18"
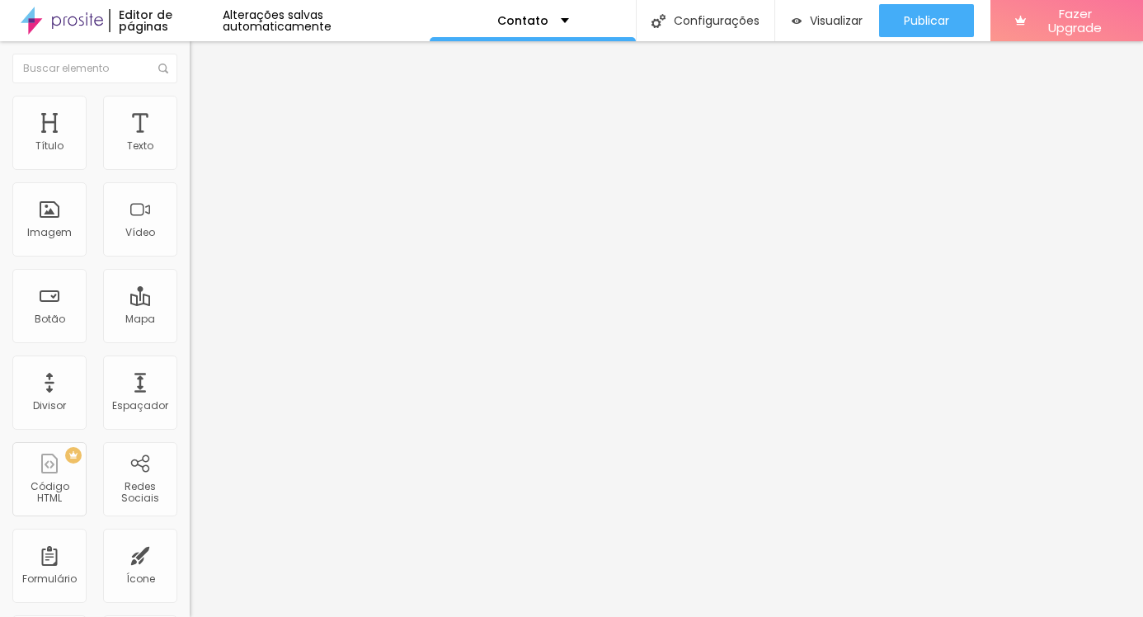
type input "18"
type input "19"
type input "20"
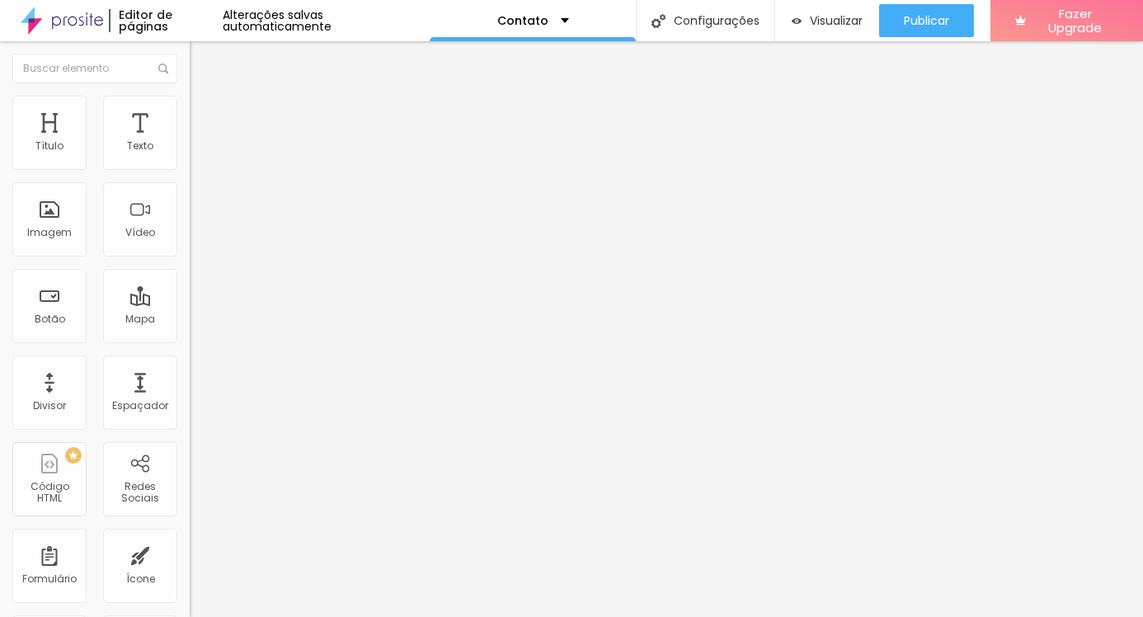
type input "22"
type input "24"
type input "27"
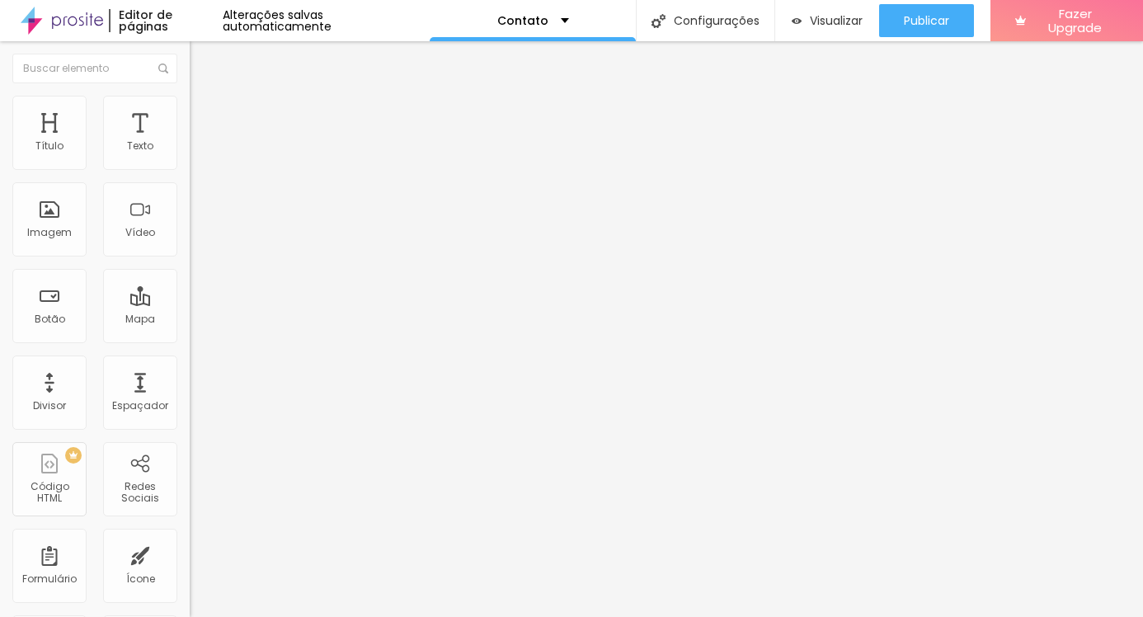
type input "27"
type input "31"
type input "32"
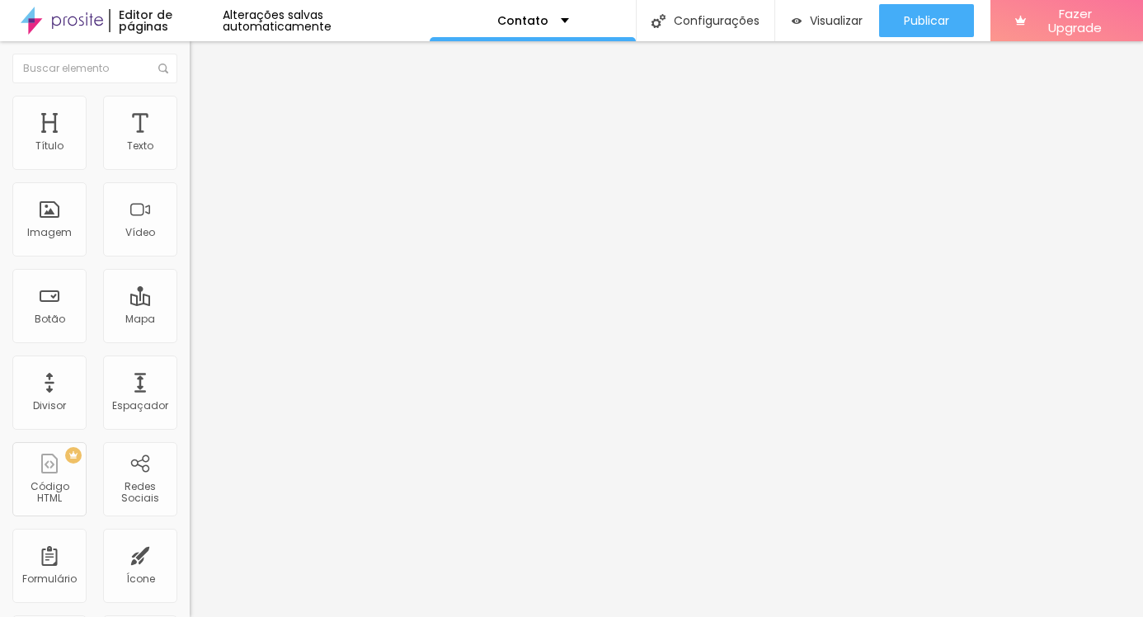
type input "35"
type input "36"
type input "38"
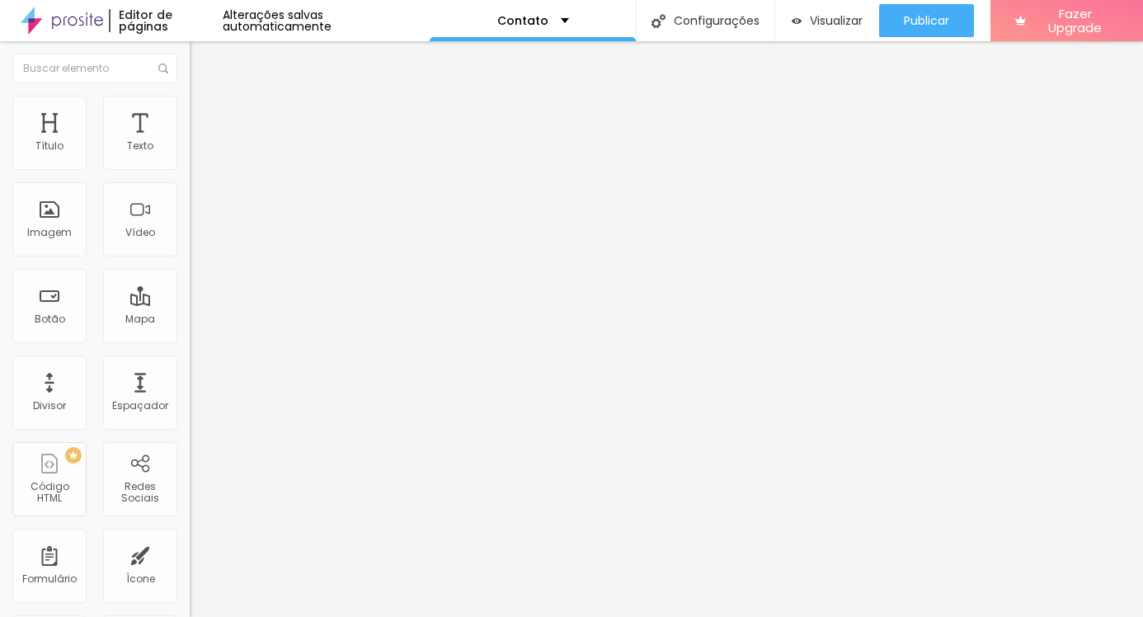
type input "38"
type input "37"
type input "36"
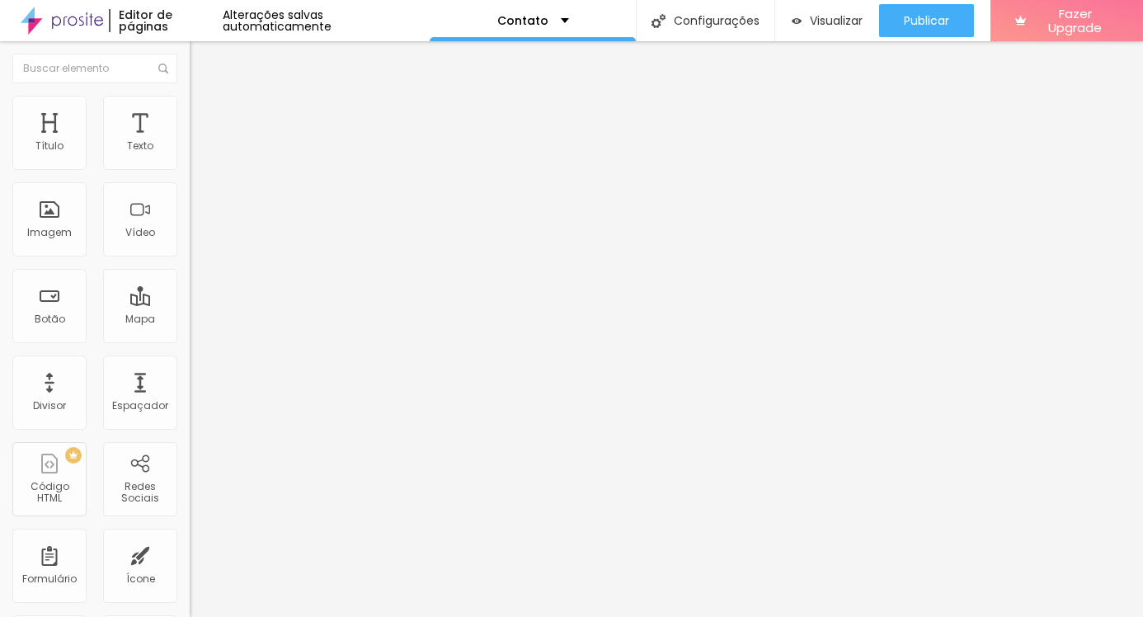
type input "35"
type input "34"
type input "33"
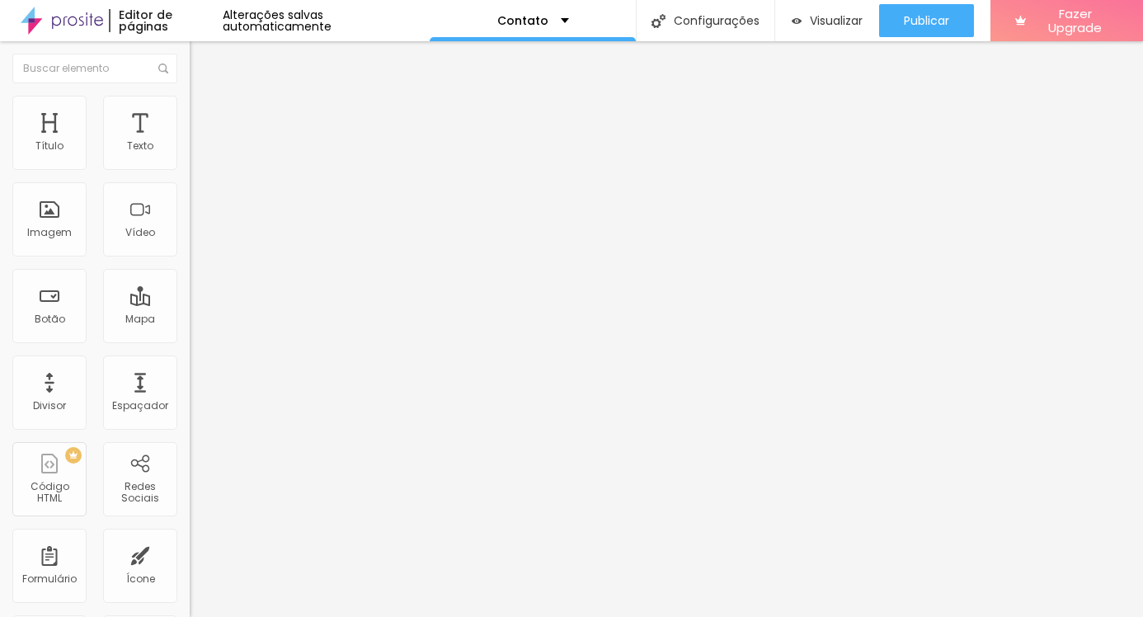
type input "33"
type input "32"
type input "31"
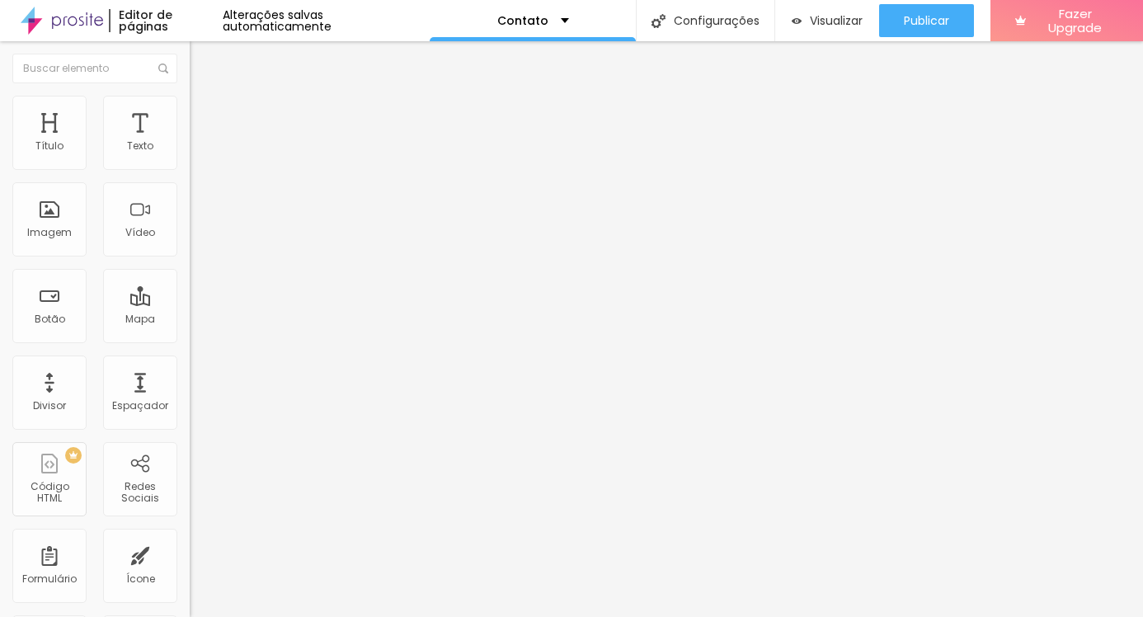
type input "30"
type input "29"
type input "28"
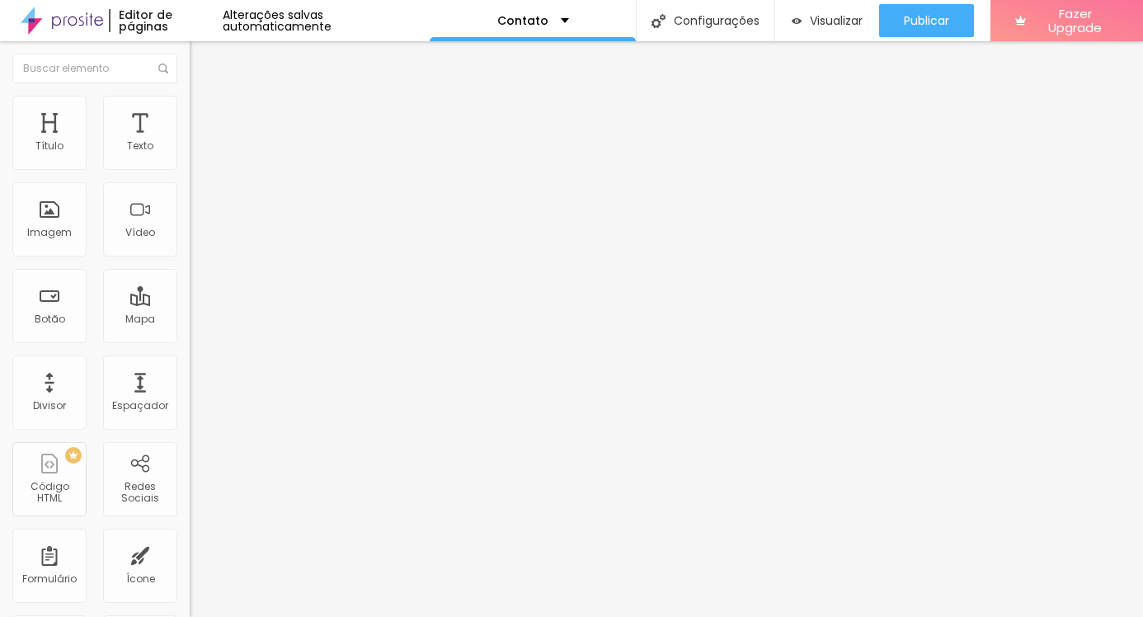
type input "28"
type input "27"
type input "26"
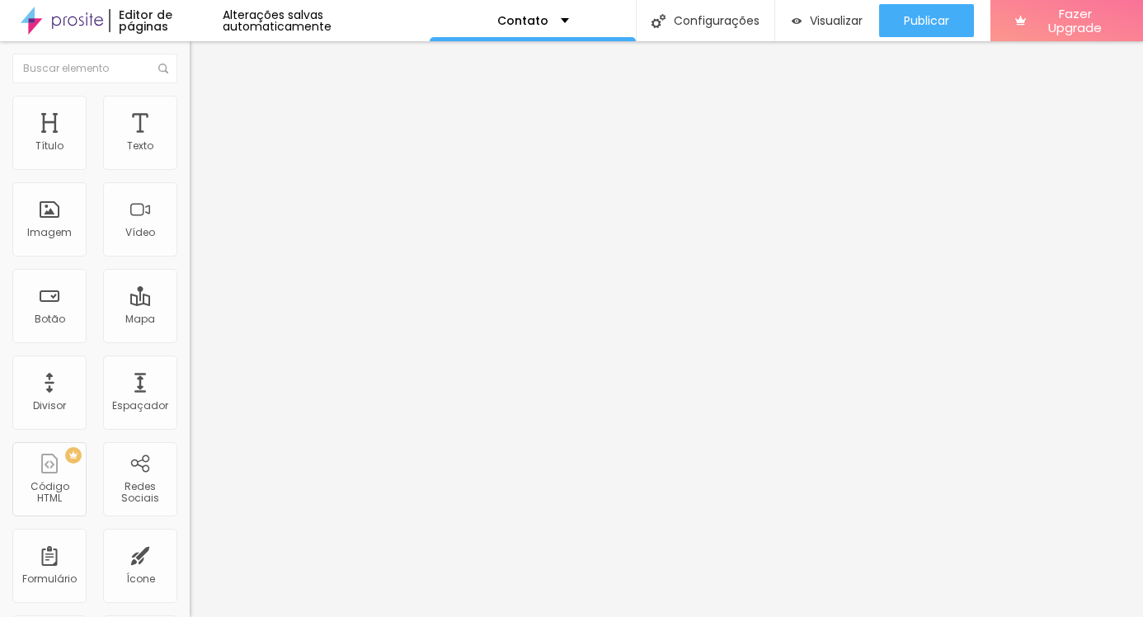
type input "25"
type input "24"
type input "23"
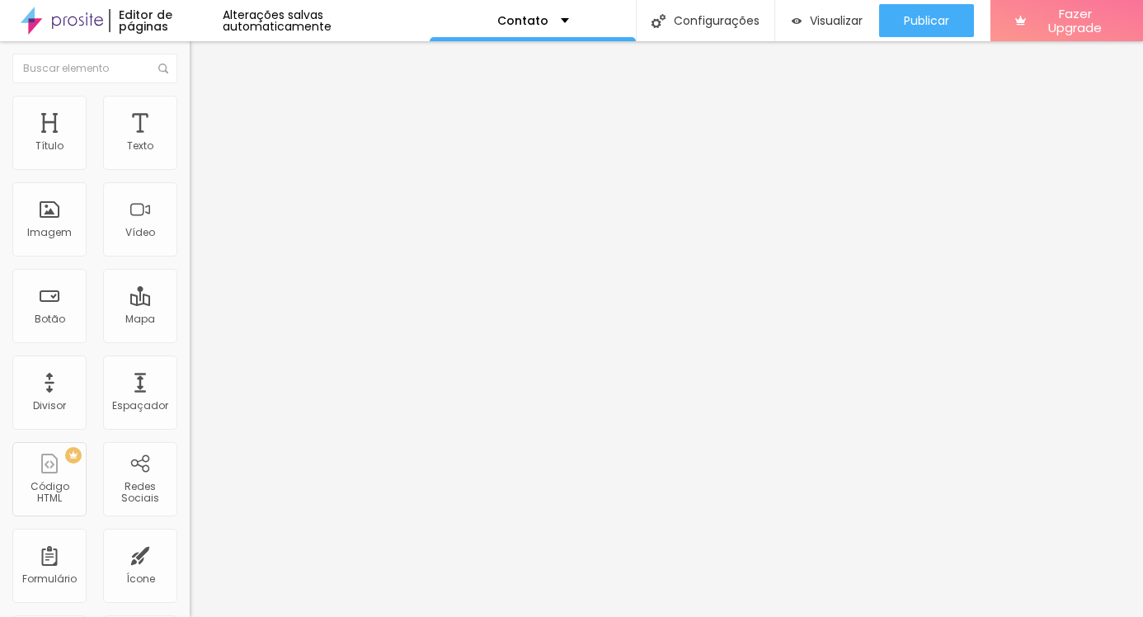
type input "23"
type input "21"
type input "20"
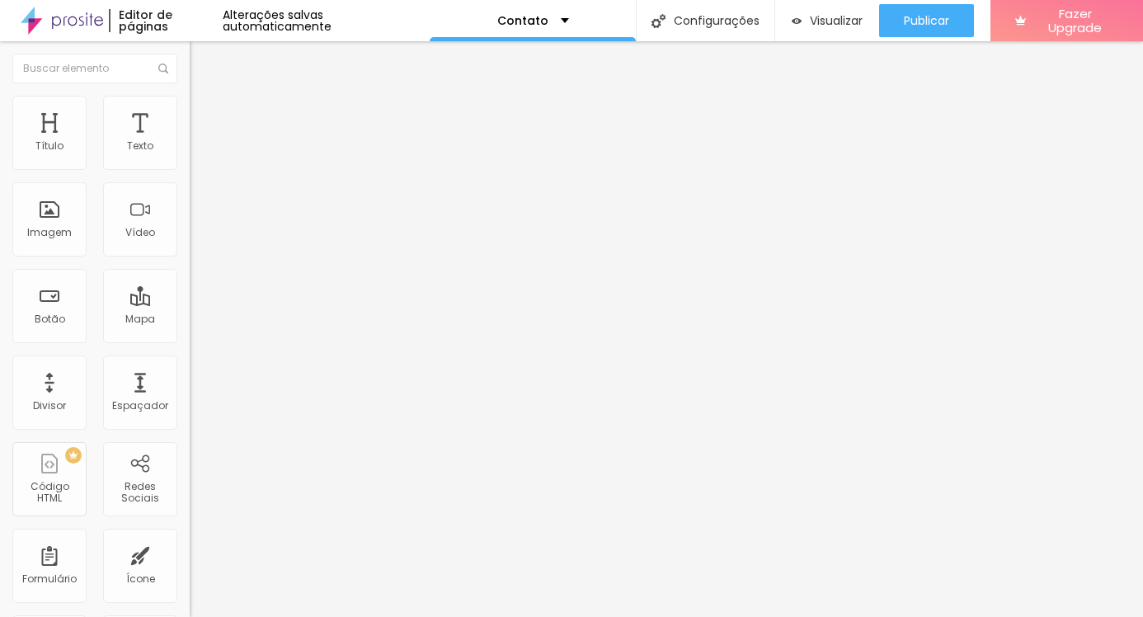
type input "19"
type input "18"
type input "17"
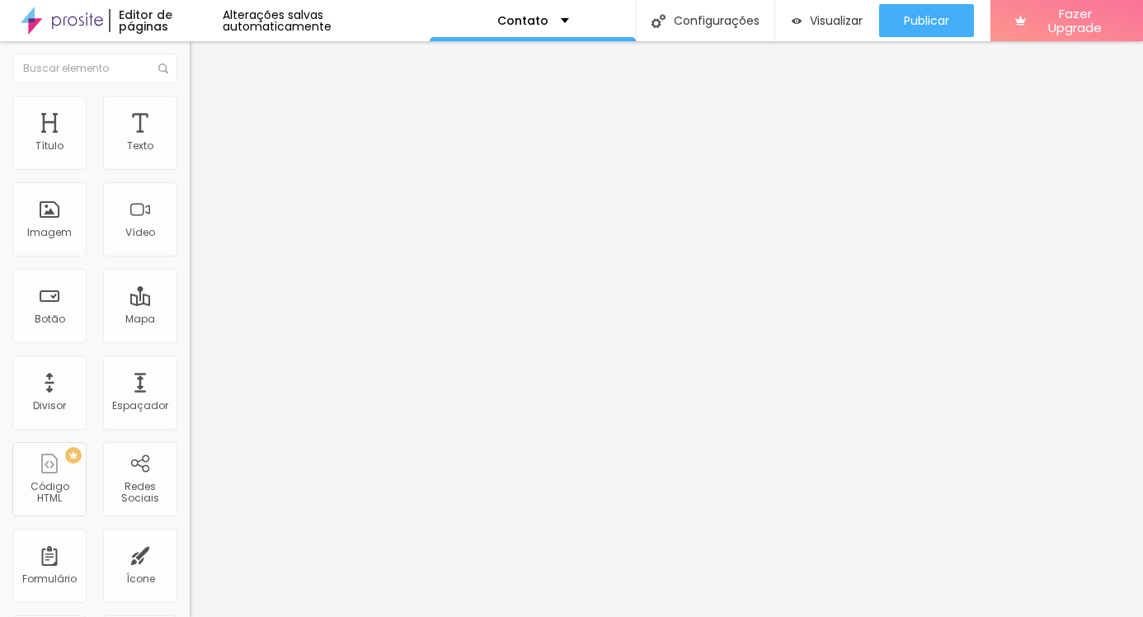
type input "17"
type input "16"
type input "15"
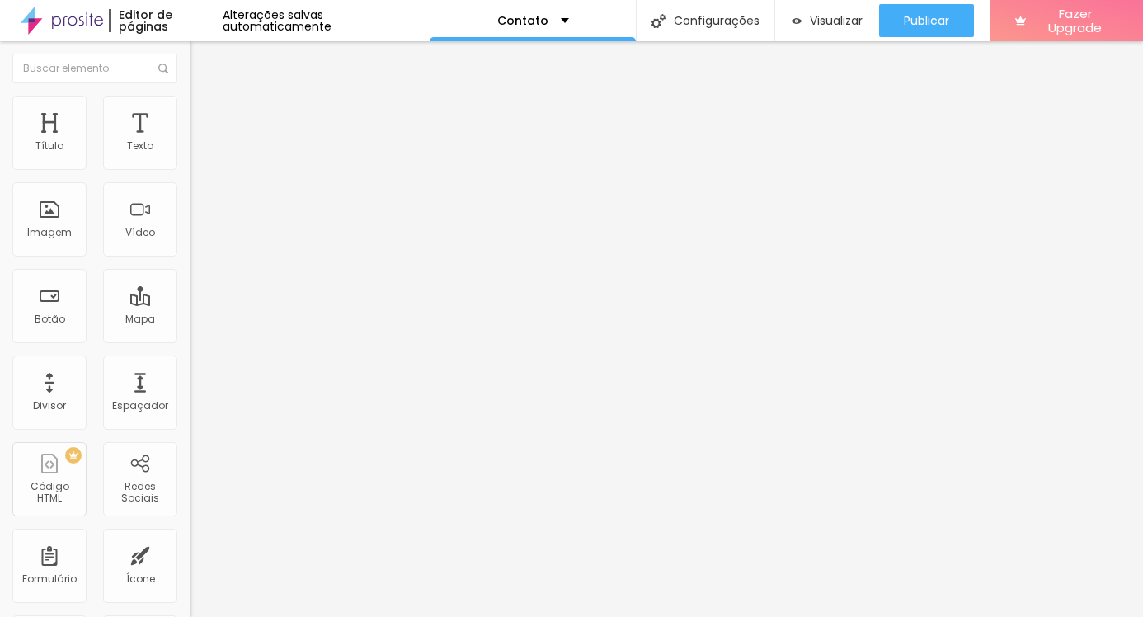
type input "14"
drag, startPoint x: 60, startPoint y: 181, endPoint x: -58, endPoint y: 172, distance: 118.2
type input "14"
click at [0, 172] on html "Editor de páginas Alterações salvas automaticamente Contato Configurações Confi…" at bounding box center [571, 308] width 1143 height 617
type input "11"
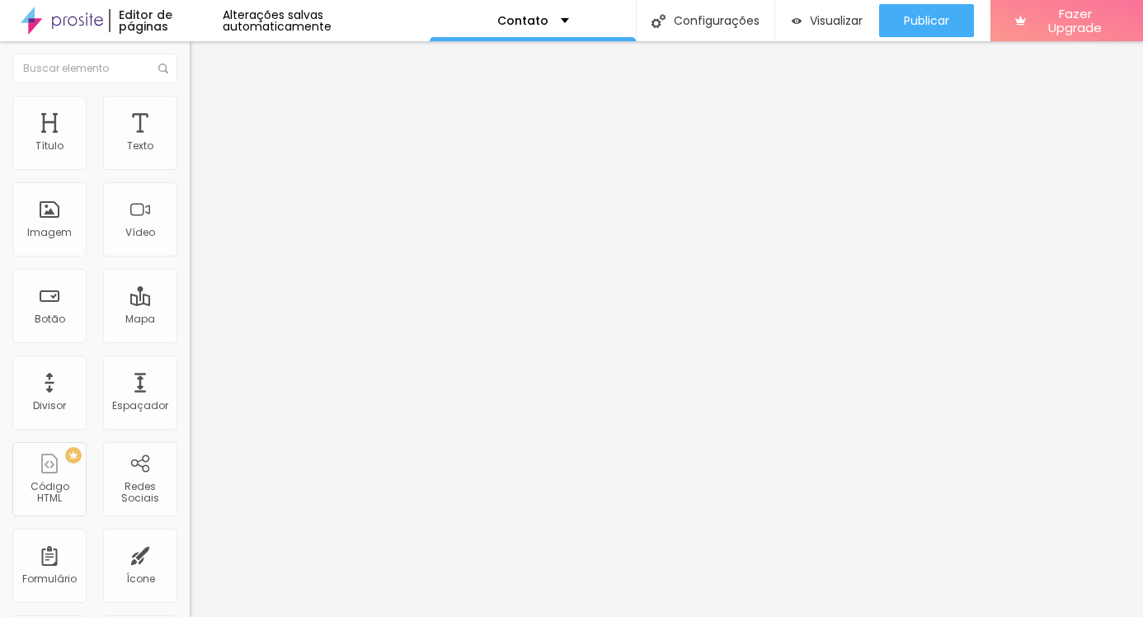
type input "11"
type input "12"
type input "15"
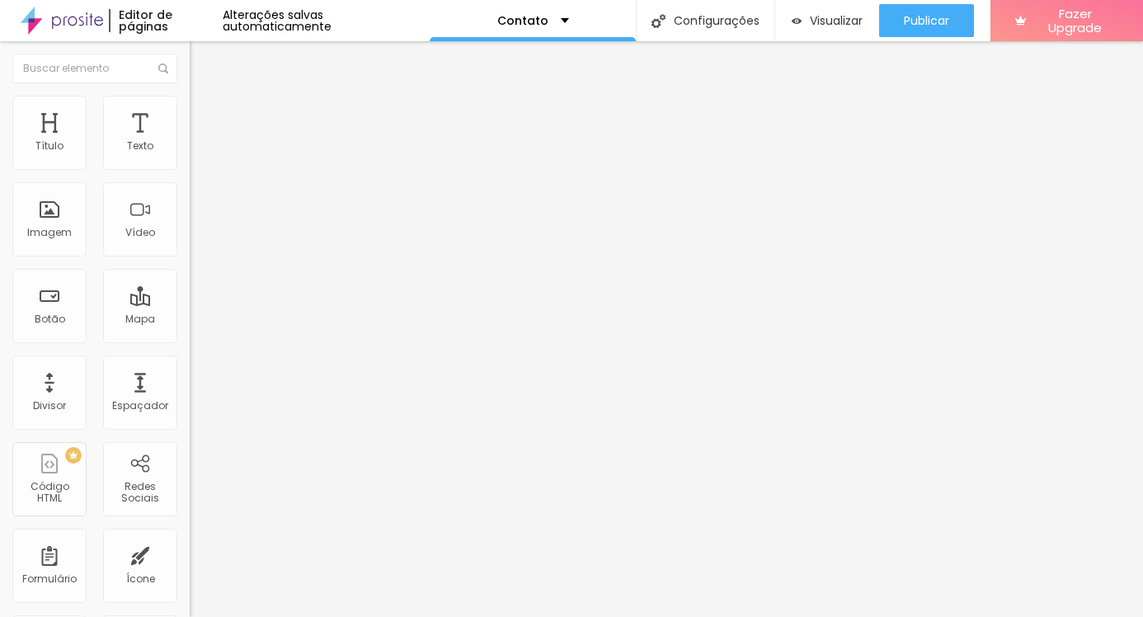
type input "16"
type input "17"
type input "18"
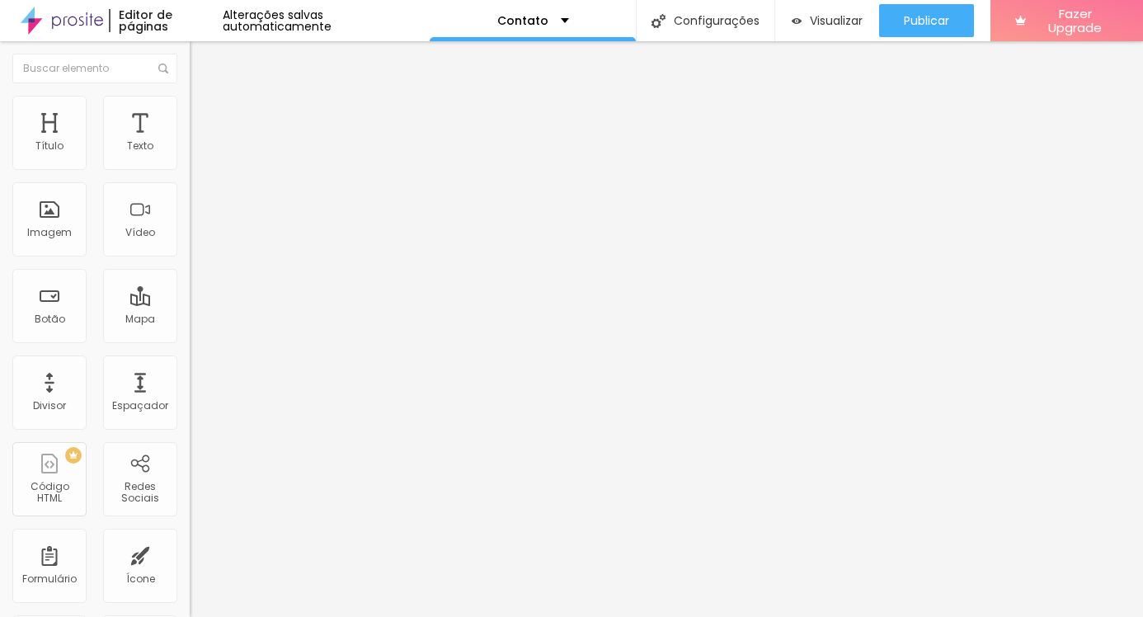
type input "18"
type input "19"
type input "18"
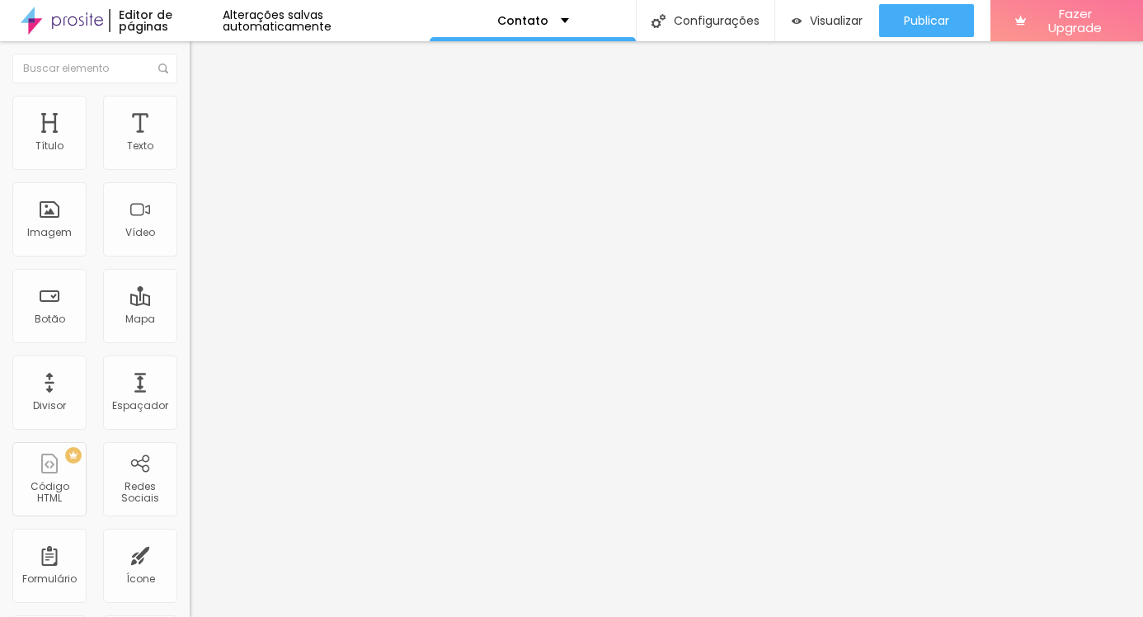
type input "17"
type input "16"
type input "14"
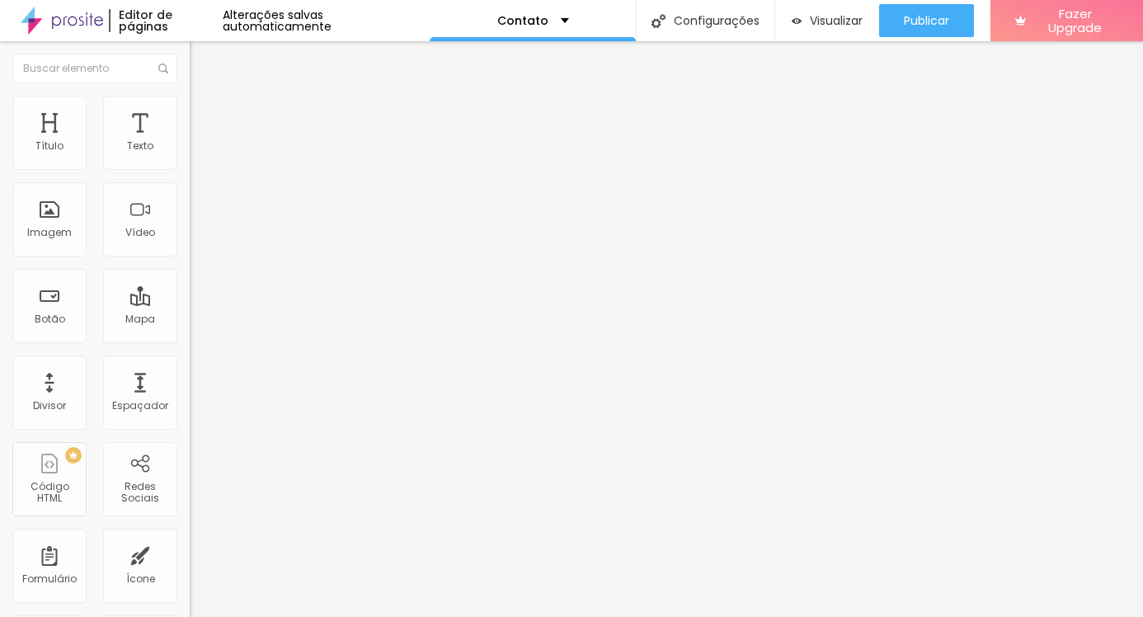
type input "14"
type input "13"
type input "10"
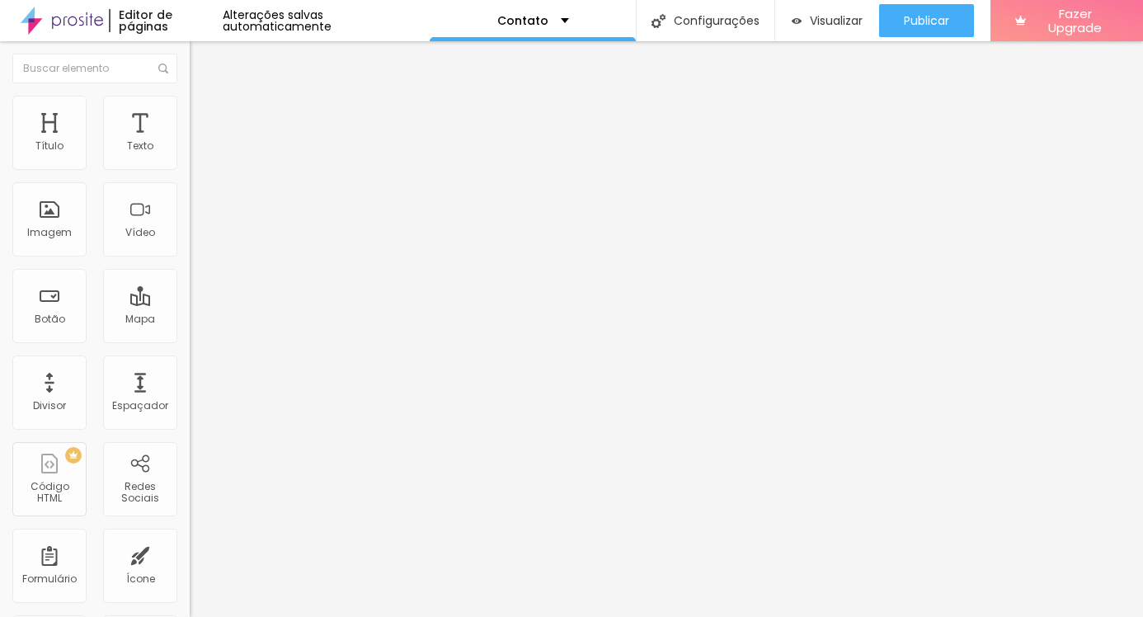
type input "9"
type input "8"
type input "5"
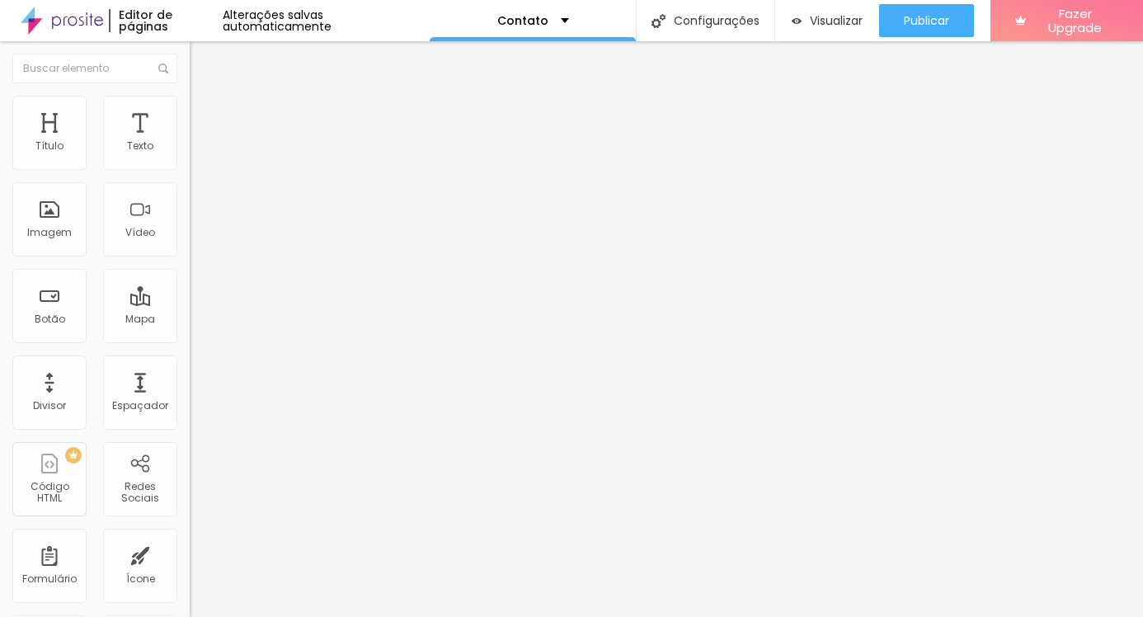
type input "5"
type input "6"
type input "7"
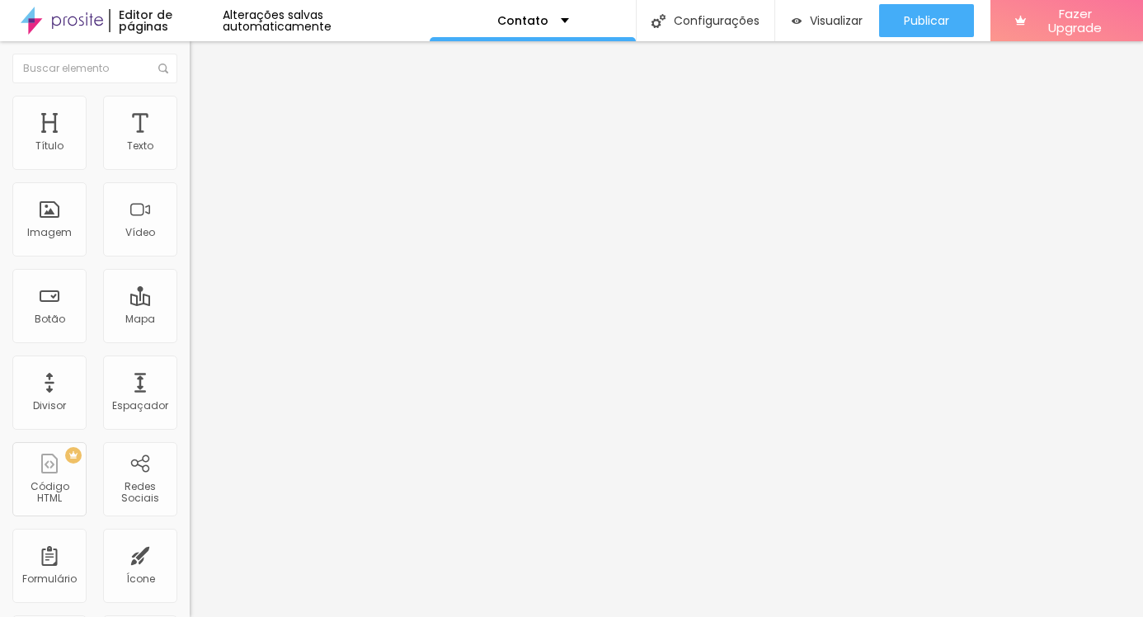
type input "8"
type input "9"
type input "10"
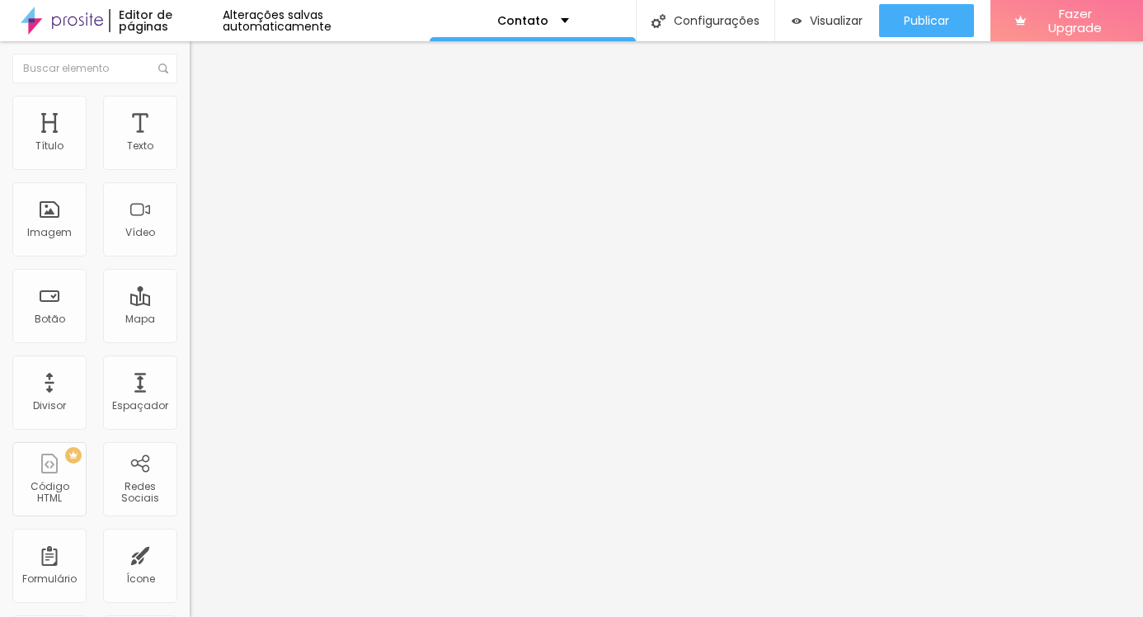
type input "10"
type input "11"
type input "12"
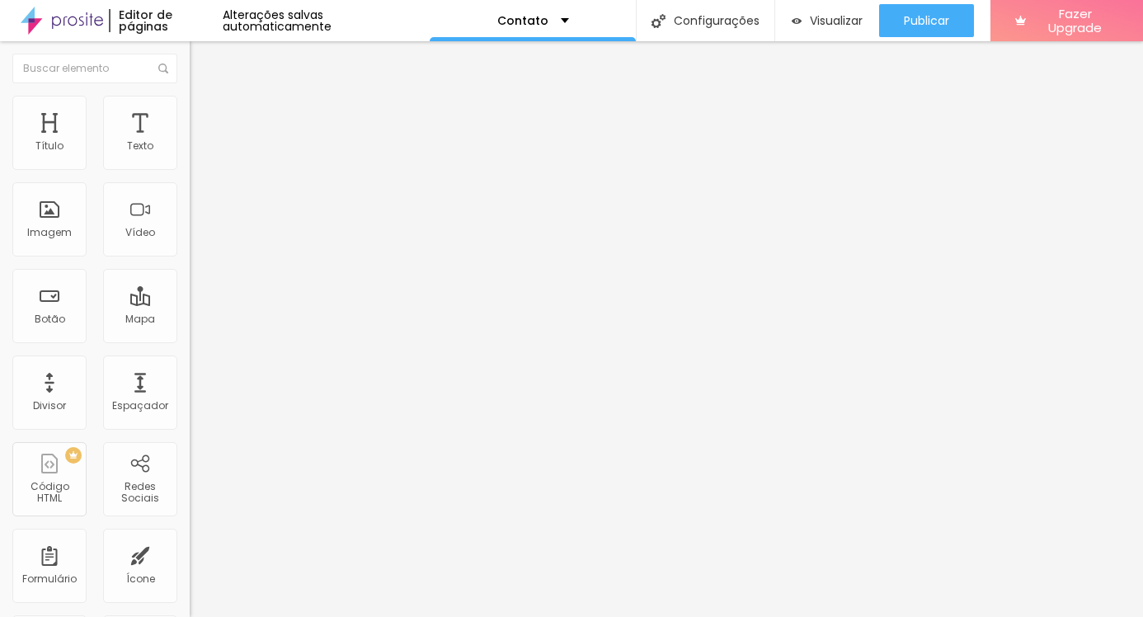
type input "13"
type input "12"
type input "11"
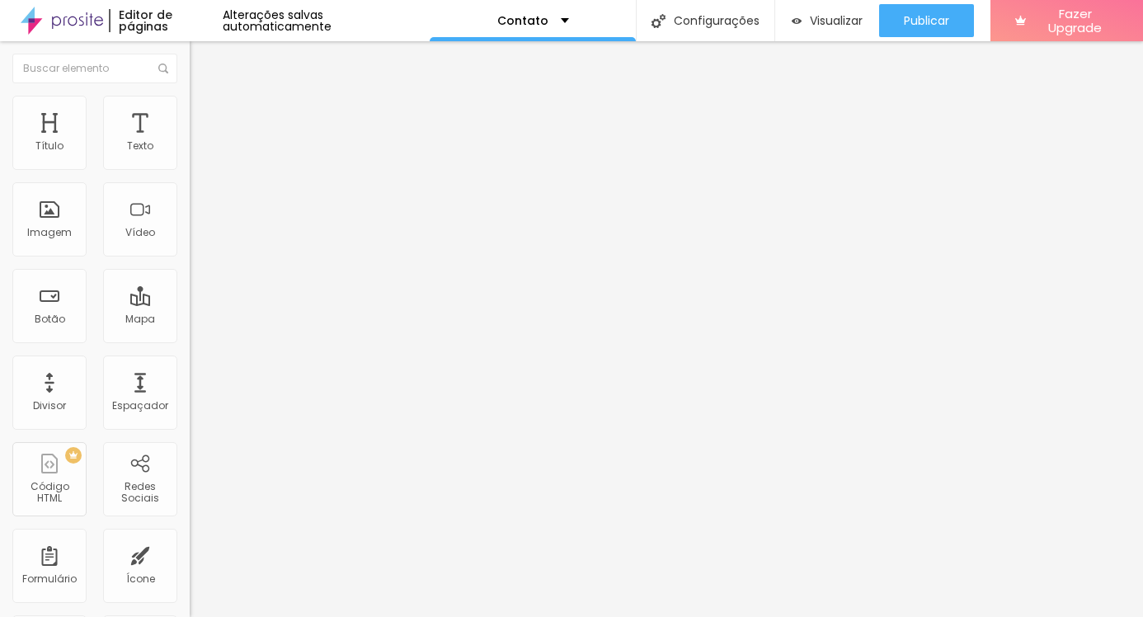
type input "11"
type input "10"
type input "11"
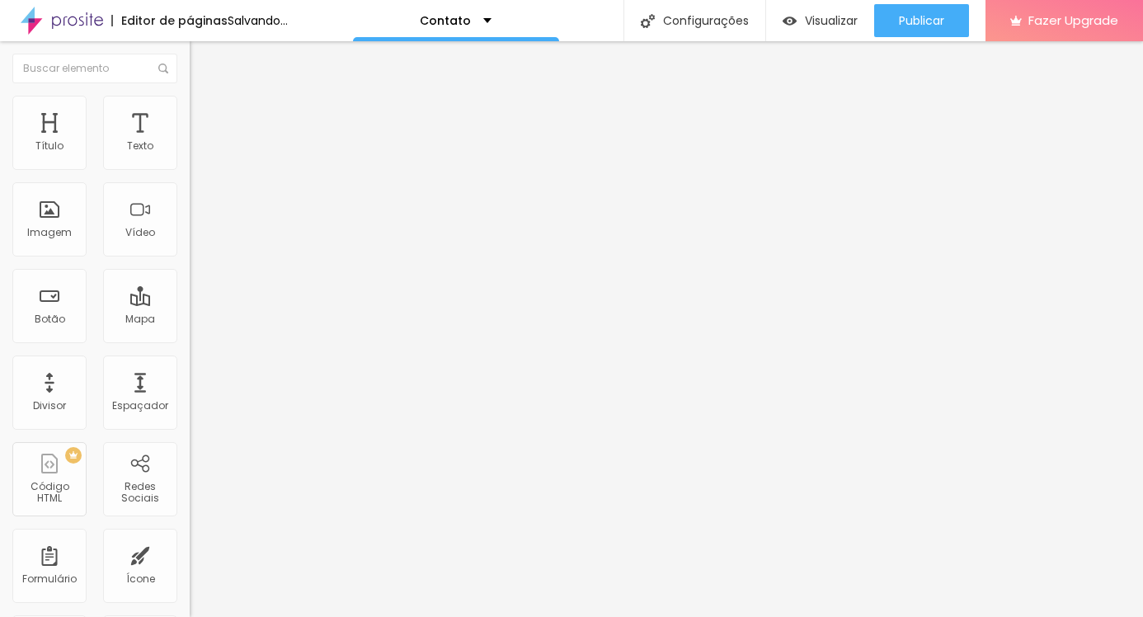
drag, startPoint x: 56, startPoint y: 235, endPoint x: 68, endPoint y: 232, distance: 12.0
type input "11"
click at [190, 211] on input "range" at bounding box center [243, 204] width 106 height 13
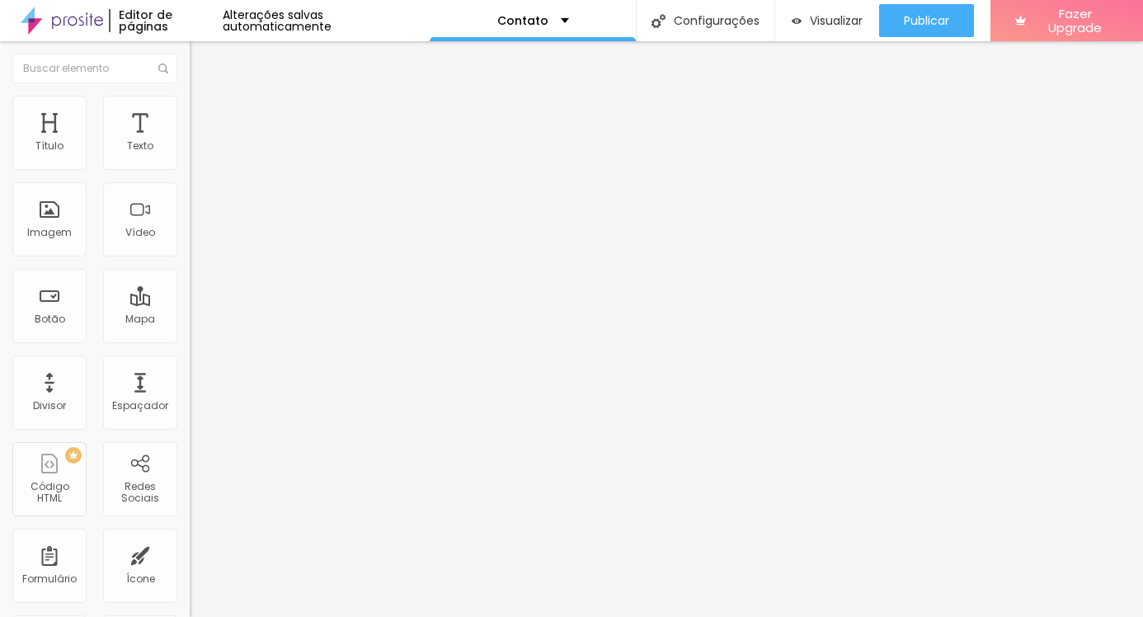
type input "15"
type input "16"
type input "17"
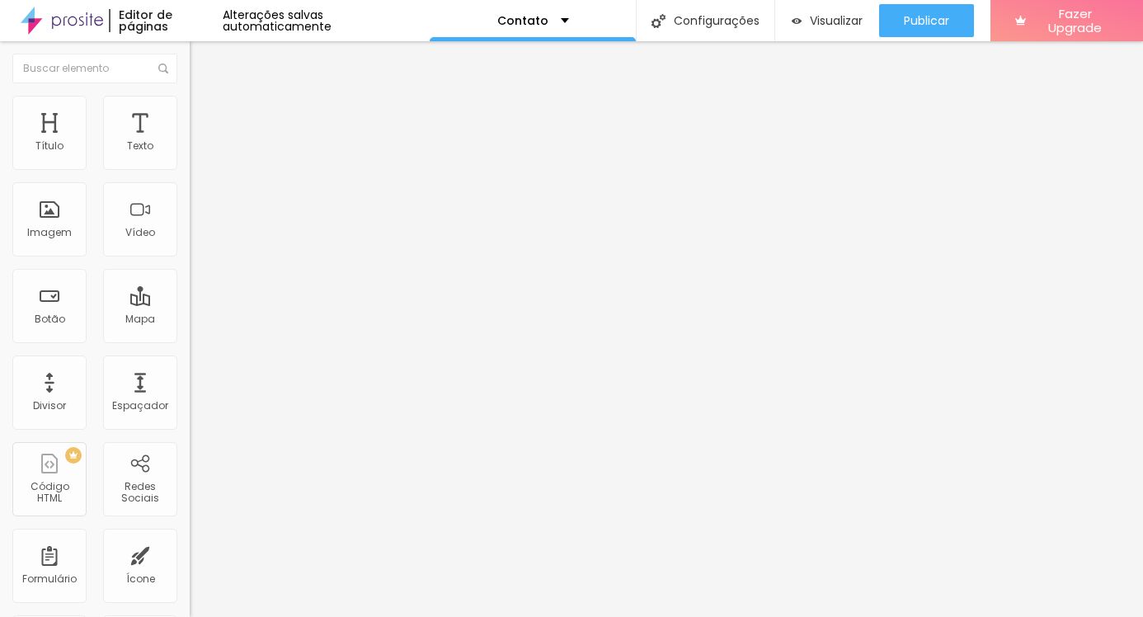
type input "17"
type input "18"
type input "19"
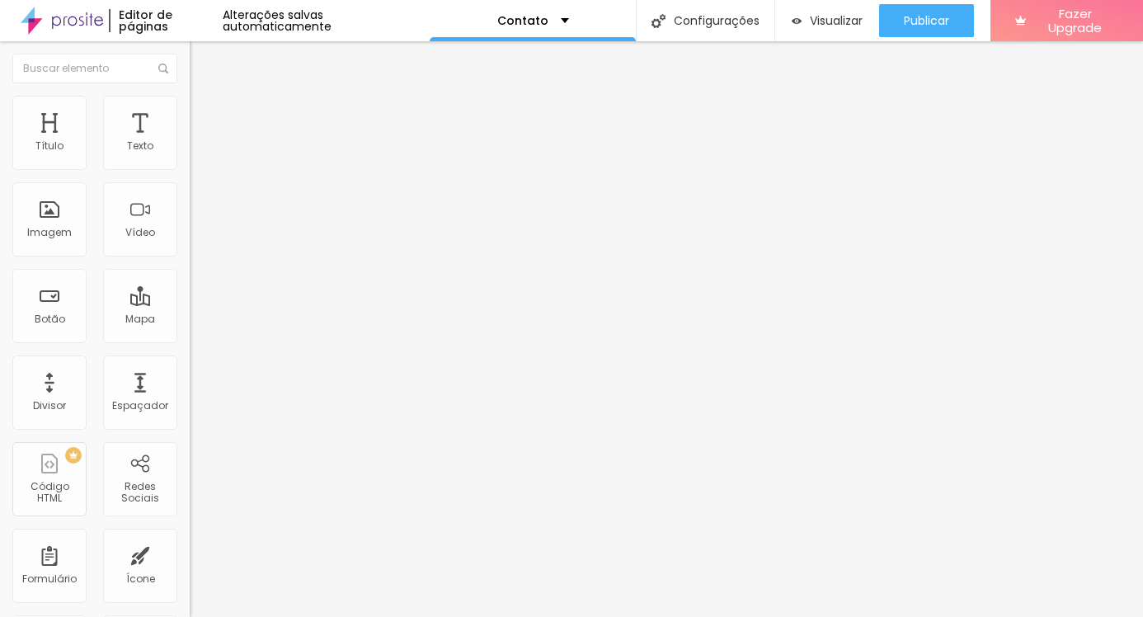
type input "20"
type input "21"
type input "22"
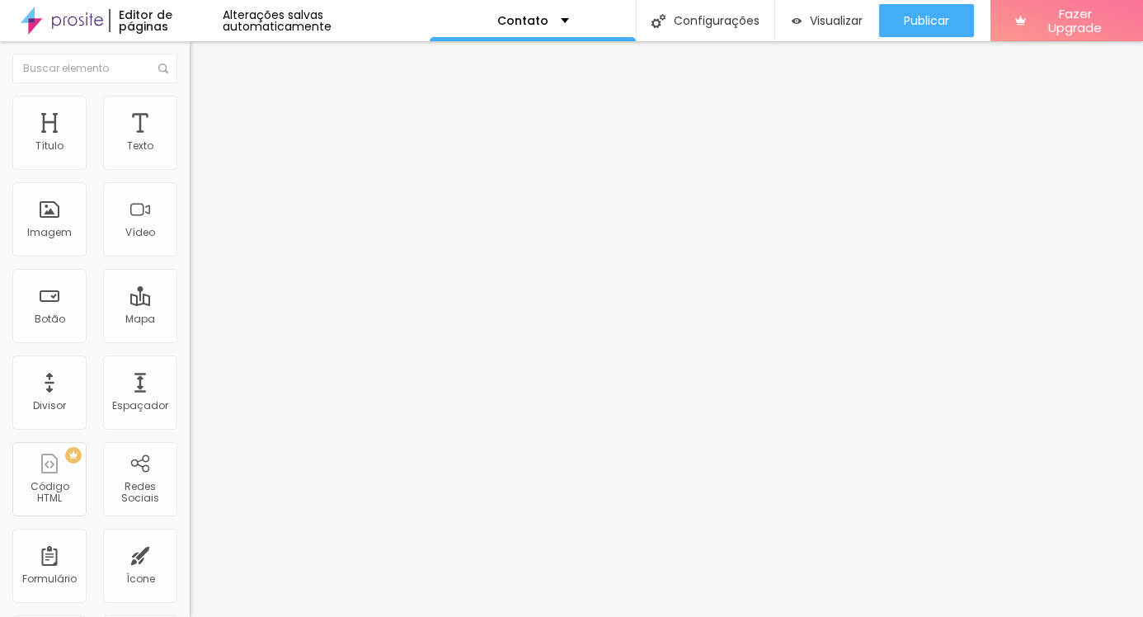
type input "22"
type input "21"
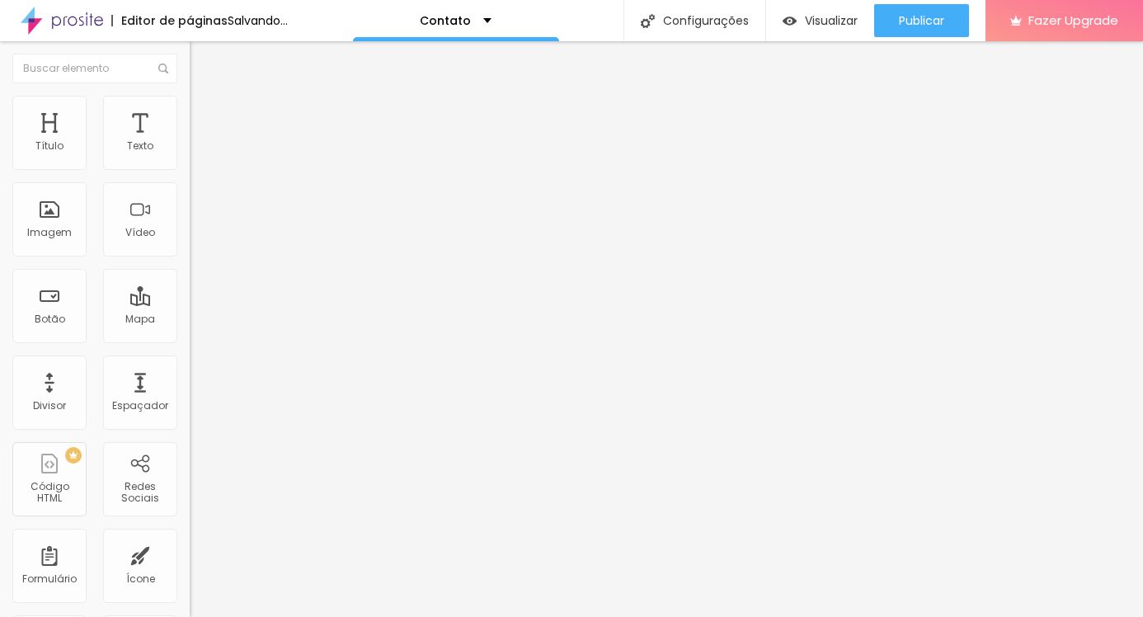
type input "22"
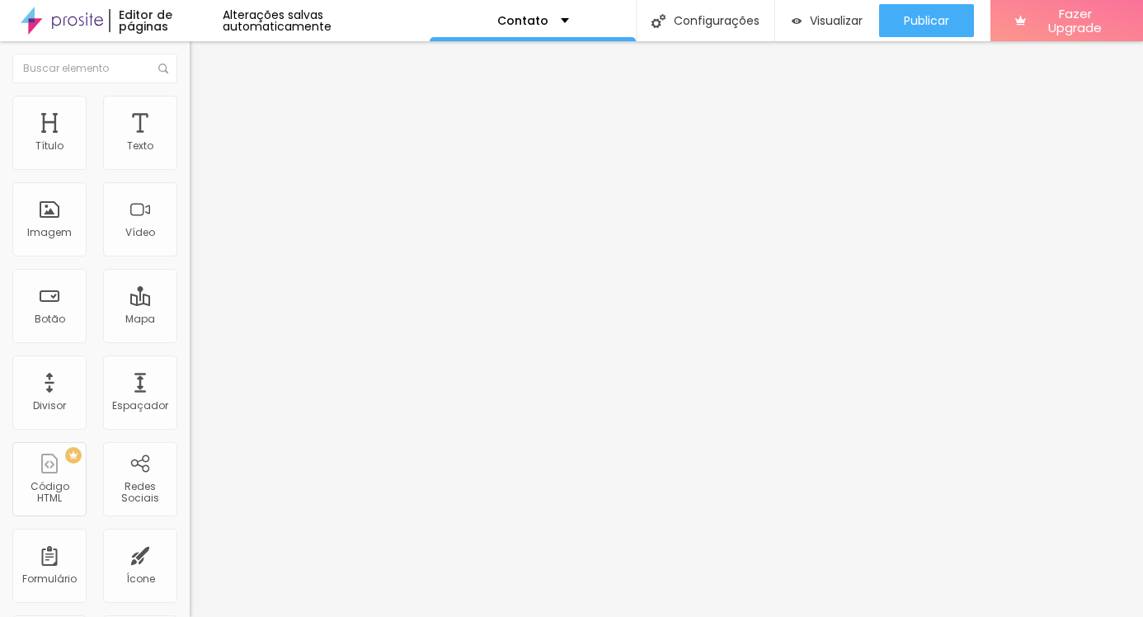
type input "23"
drag, startPoint x: 22, startPoint y: 182, endPoint x: 69, endPoint y: 184, distance: 47.0
type input "23"
click at [190, 169] on input "range" at bounding box center [243, 162] width 106 height 13
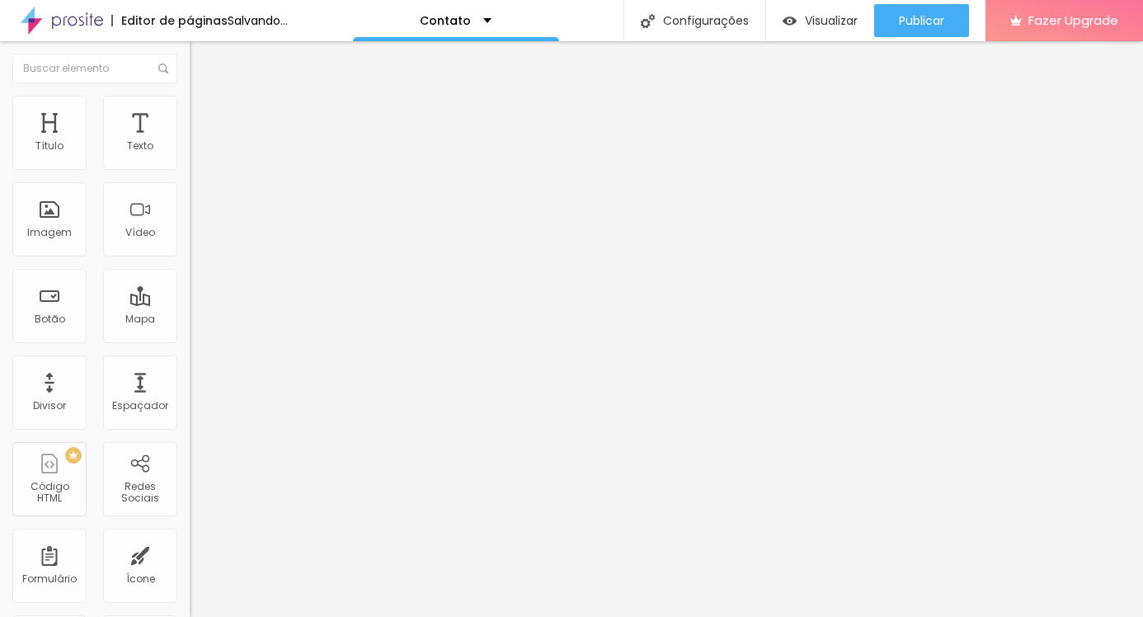
drag, startPoint x: 73, startPoint y: 291, endPoint x: 167, endPoint y: 280, distance: 94.6
click at [190, 255] on div at bounding box center [285, 247] width 190 height 15
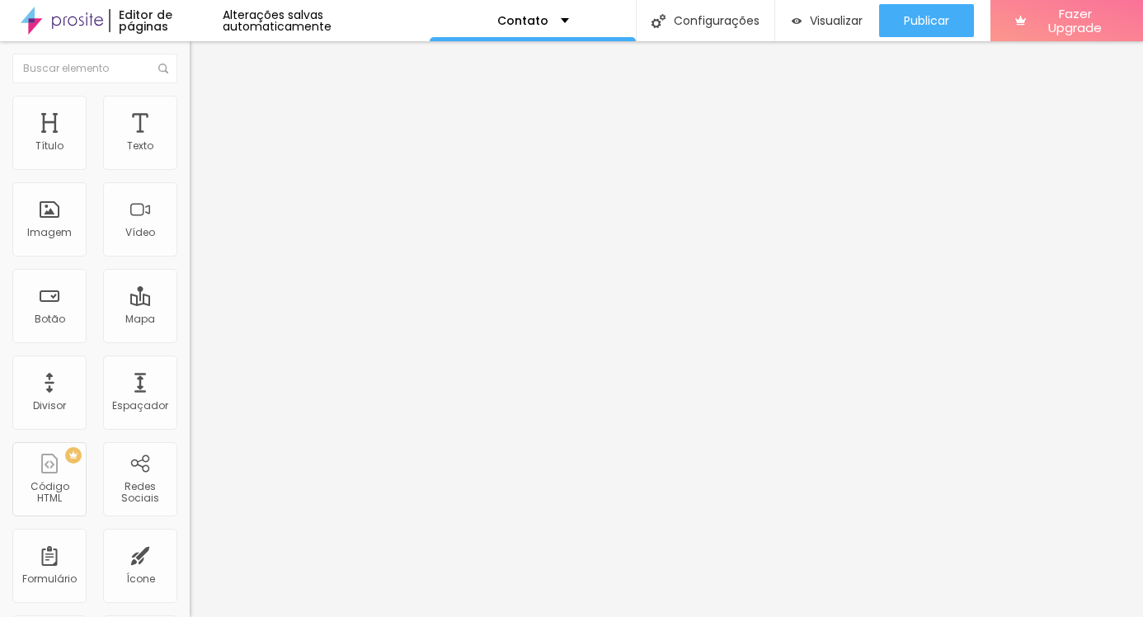
type input "11"
drag, startPoint x: 72, startPoint y: 285, endPoint x: -148, endPoint y: 285, distance: 219.4
click at [0, 285] on html "Editor de páginas Alterações salvas automaticamente Contato Configurações Confi…" at bounding box center [571, 308] width 1143 height 617
click at [200, 279] on icon "button" at bounding box center [203, 273] width 7 height 12
click at [190, 301] on button "button" at bounding box center [201, 292] width 23 height 17
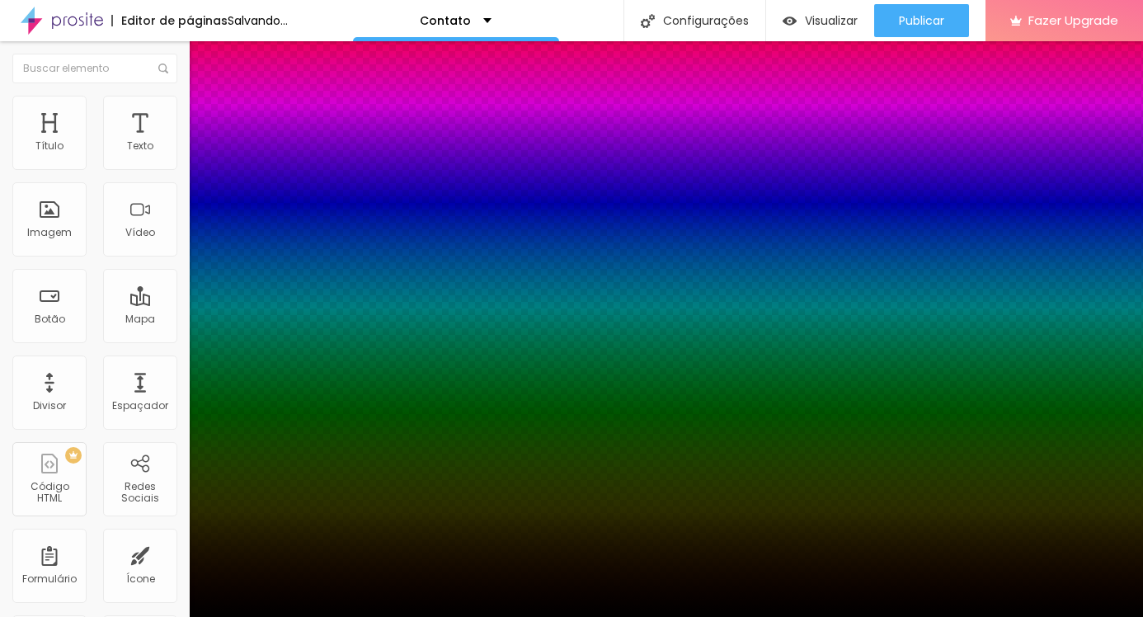
drag, startPoint x: 182, startPoint y: 383, endPoint x: 328, endPoint y: 373, distance: 146.3
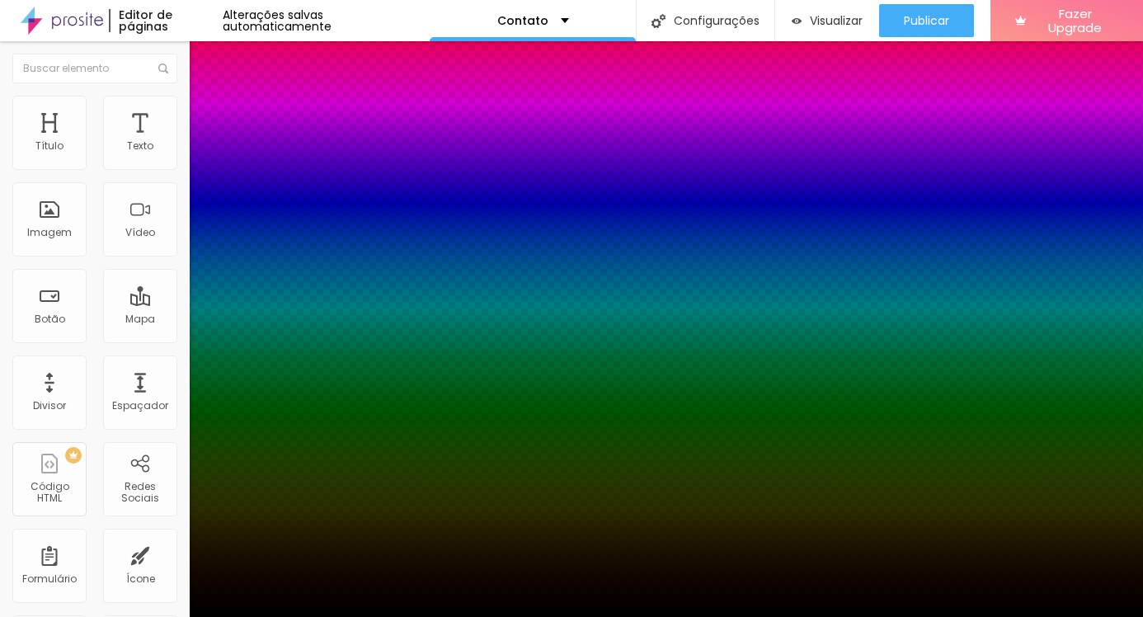
drag, startPoint x: 180, startPoint y: 431, endPoint x: 48, endPoint y: 375, distance: 143.4
click at [48, 375] on body "Editor de páginas Alterações salvas automaticamente Contato Configurações Confi…" at bounding box center [571, 308] width 1143 height 617
click at [44, 616] on div at bounding box center [571, 617] width 1143 height 0
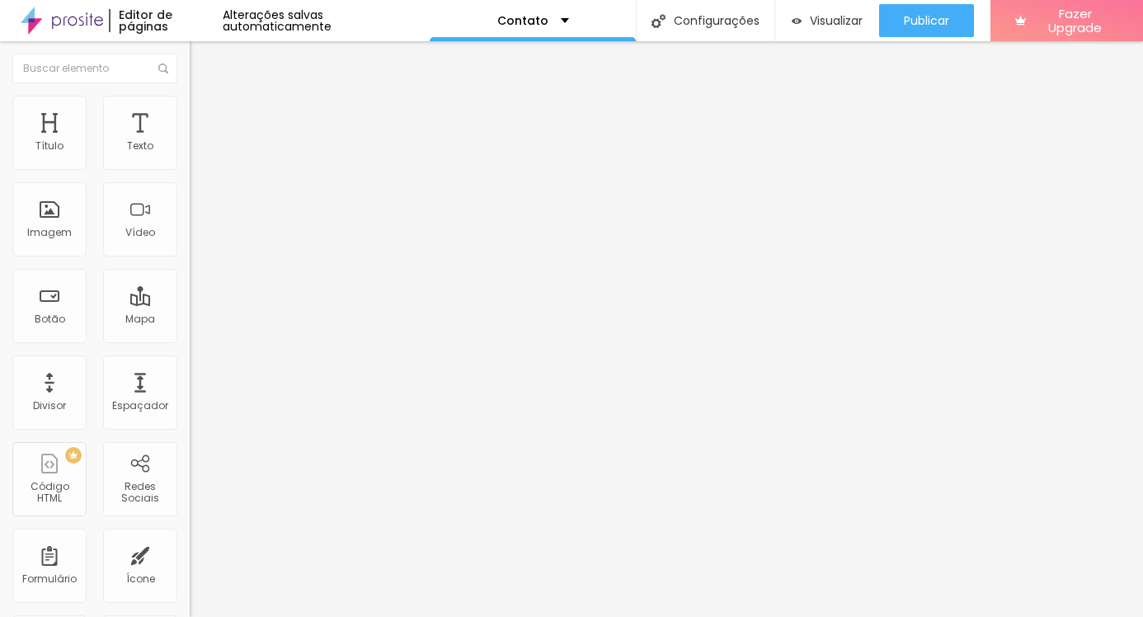
click at [190, 112] on li "Avançado" at bounding box center [285, 120] width 190 height 16
click at [190, 605] on input "text" at bounding box center [289, 613] width 198 height 16
click at [190, 94] on img at bounding box center [197, 86] width 15 height 15
click at [190, 333] on div "Instagram" at bounding box center [285, 338] width 190 height 10
click at [190, 561] on input "https://" at bounding box center [289, 569] width 198 height 16
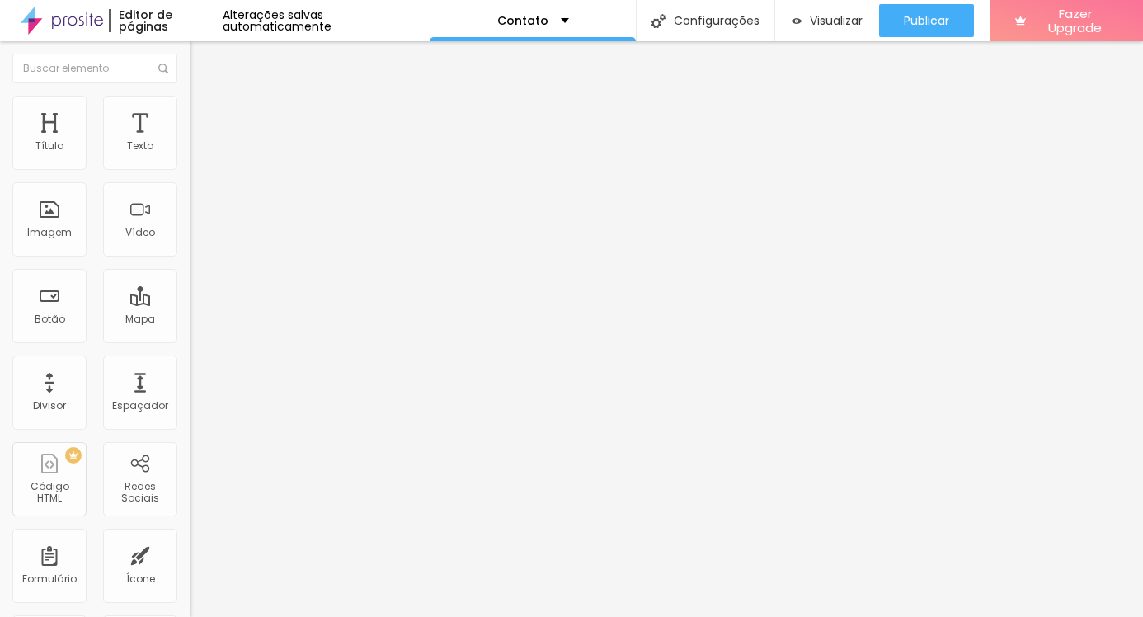
paste input "[URL][DOMAIN_NAME]"
drag, startPoint x: 137, startPoint y: 271, endPoint x: -30, endPoint y: 257, distance: 167.2
click at [0, 257] on html "Editor de páginas Alterações salvas automaticamente Contato Configurações Confi…" at bounding box center [571, 308] width 1143 height 617
click at [190, 561] on input "https://[URL][DOMAIN_NAME]" at bounding box center [289, 569] width 198 height 16
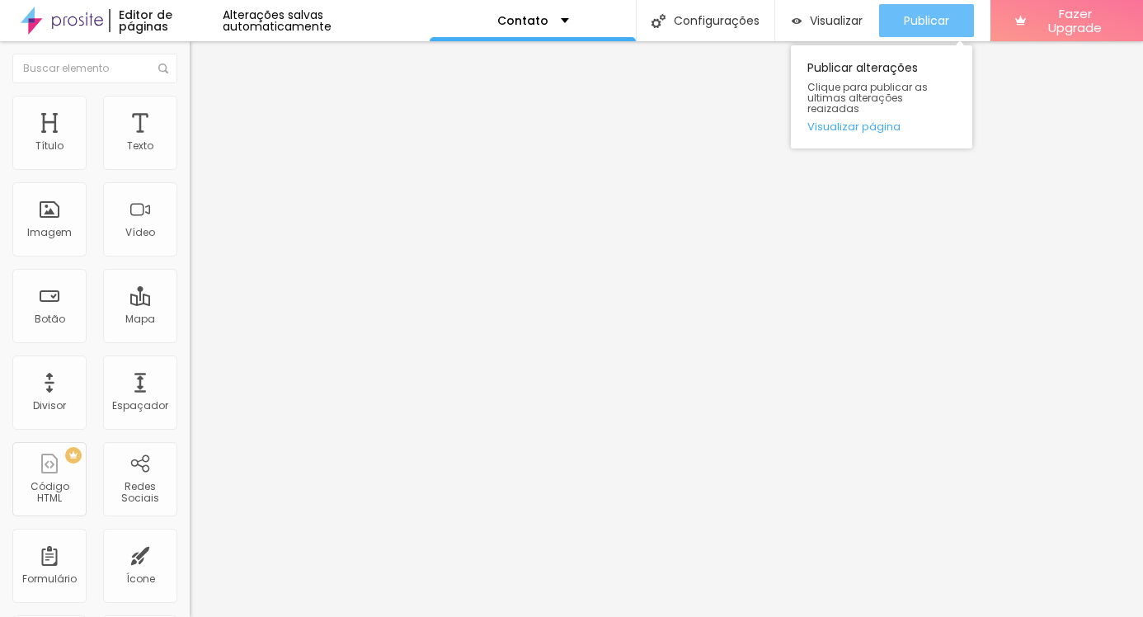
click at [943, 12] on div "Publicar" at bounding box center [926, 20] width 45 height 33
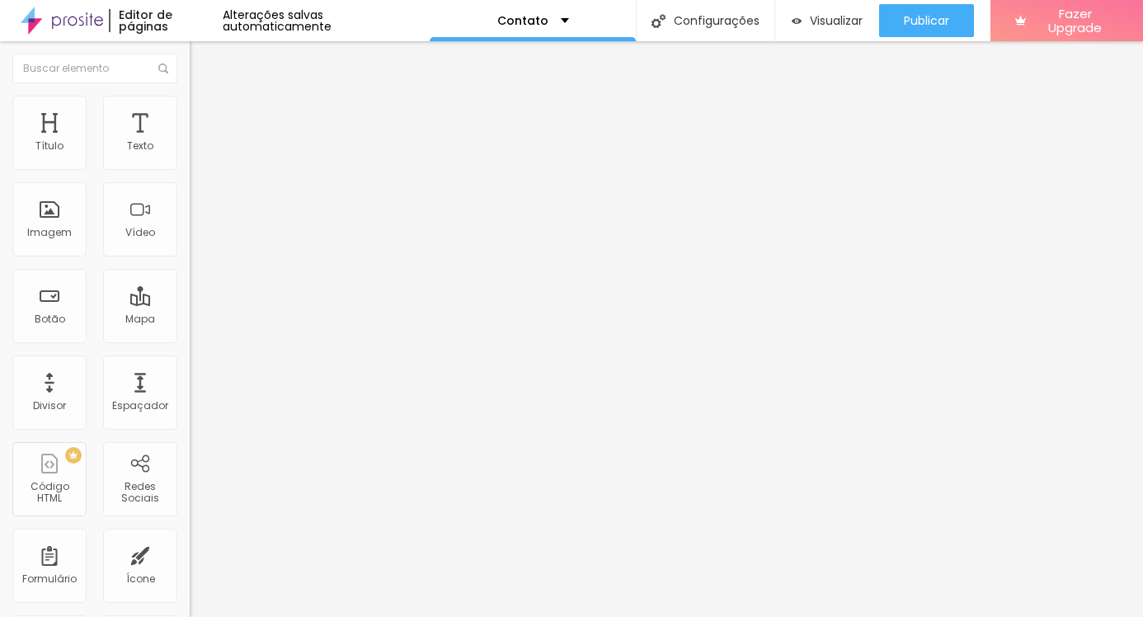
click at [190, 58] on button "Editar Redes Sociais" at bounding box center [285, 60] width 190 height 38
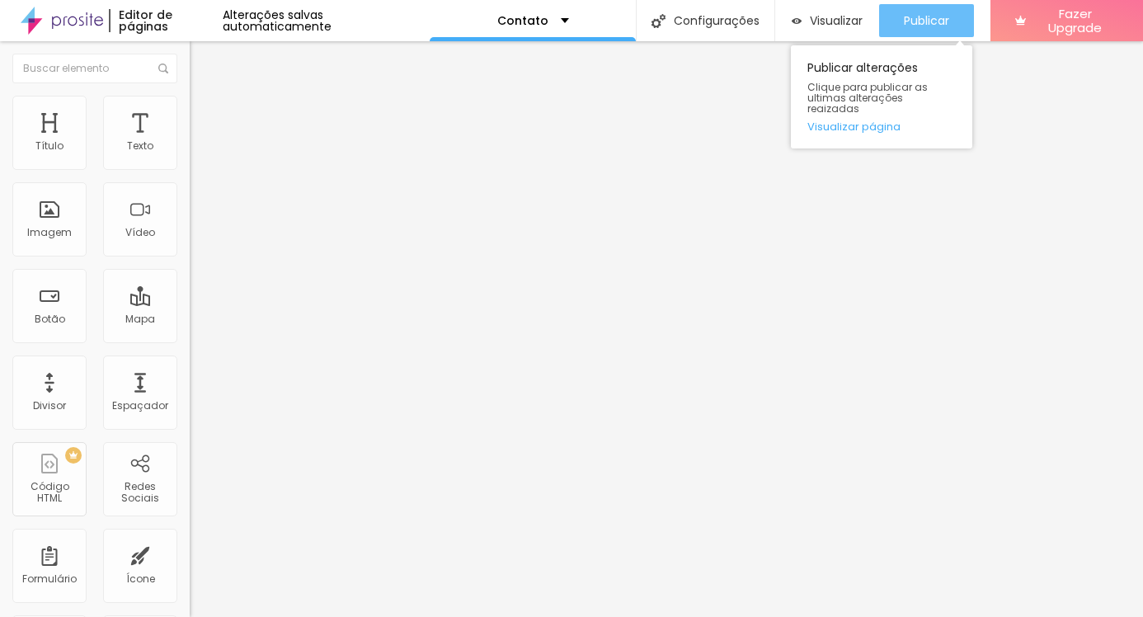
click at [899, 14] on button "Publicar" at bounding box center [926, 20] width 95 height 33
click at [919, 31] on div "Publicar" at bounding box center [926, 20] width 45 height 33
